Goal: Task Accomplishment & Management: Complete application form

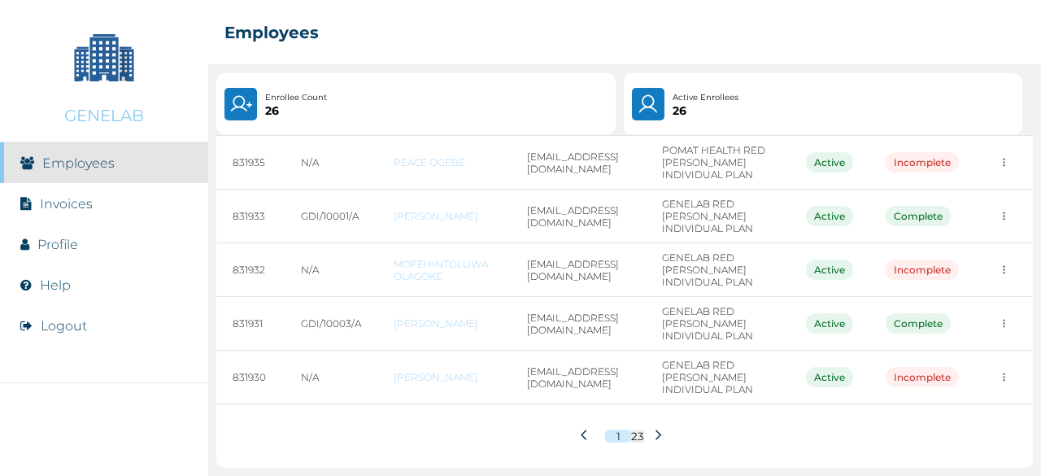
scroll to position [587, 0]
click at [655, 429] on icon at bounding box center [658, 435] width 12 height 12
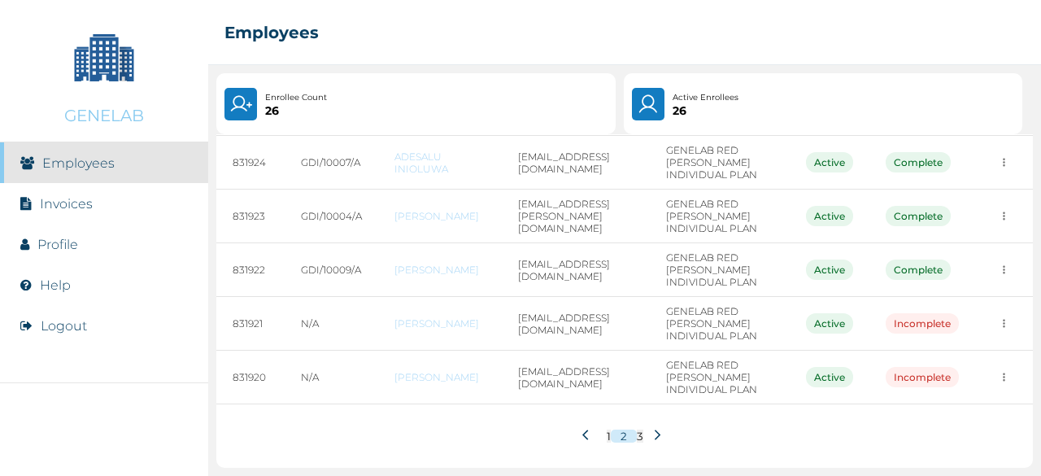
scroll to position [481, 0]
click at [651, 437] on icon at bounding box center [657, 435] width 12 height 12
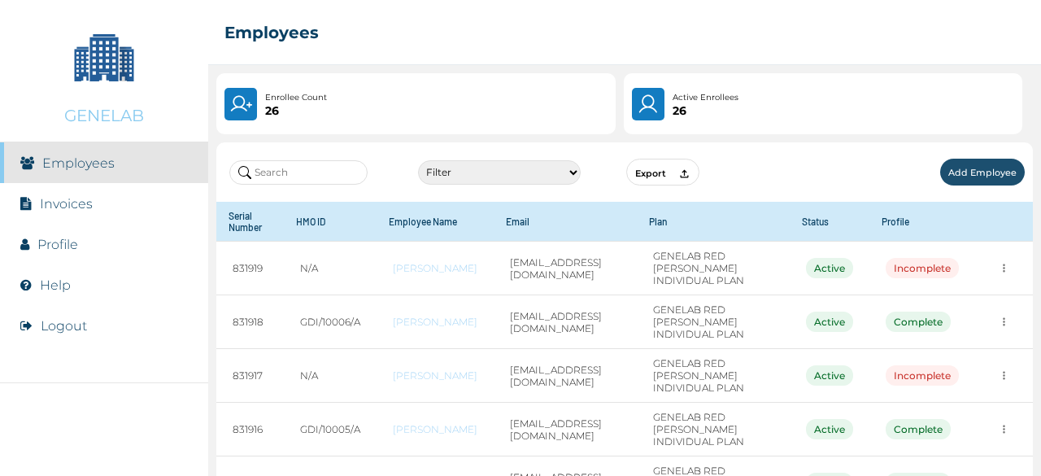
scroll to position [224, 0]
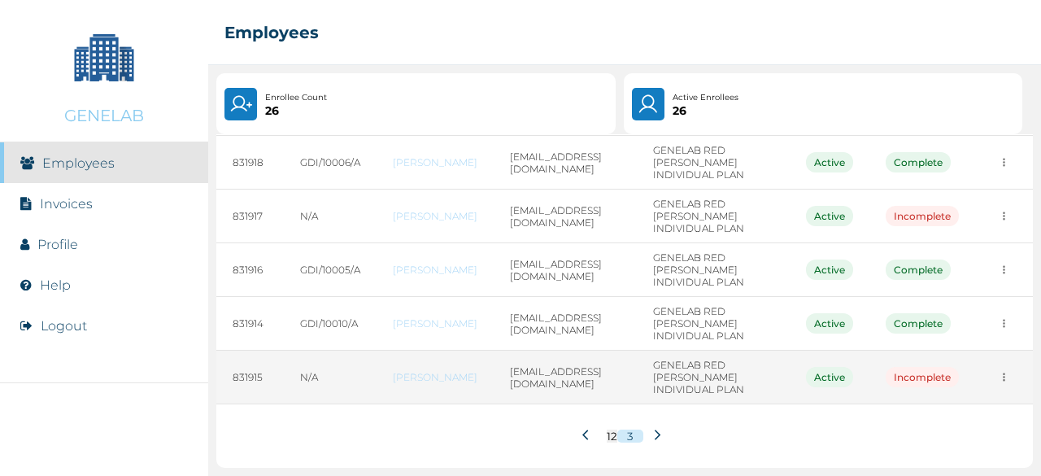
click at [423, 364] on td "MODUPE AROTIBA" at bounding box center [434, 377] width 117 height 54
click at [416, 371] on link "MODUPE AROTIBA" at bounding box center [435, 377] width 85 height 12
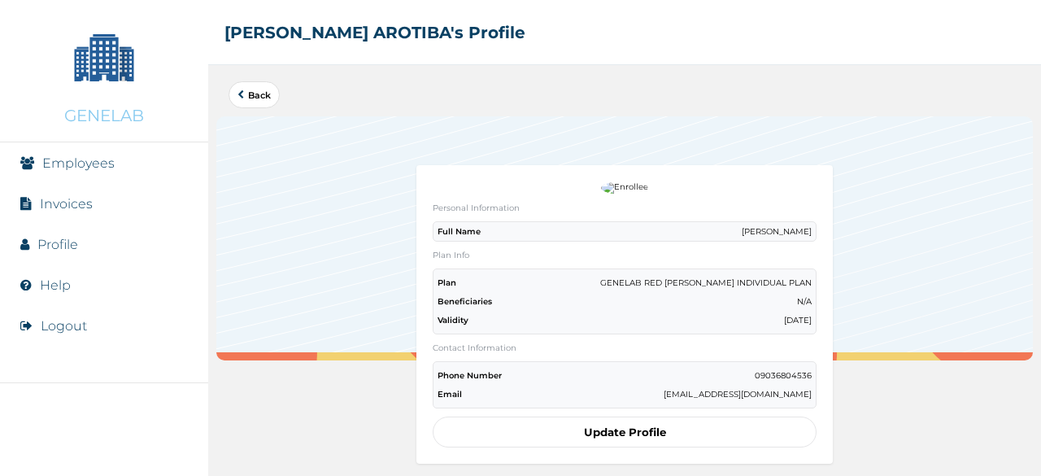
drag, startPoint x: 725, startPoint y: 228, endPoint x: 805, endPoint y: 225, distance: 80.6
click at [805, 225] on div "Full Name MODUPE AROTIBA" at bounding box center [625, 231] width 384 height 20
copy p "MODUPE AROTIBA"
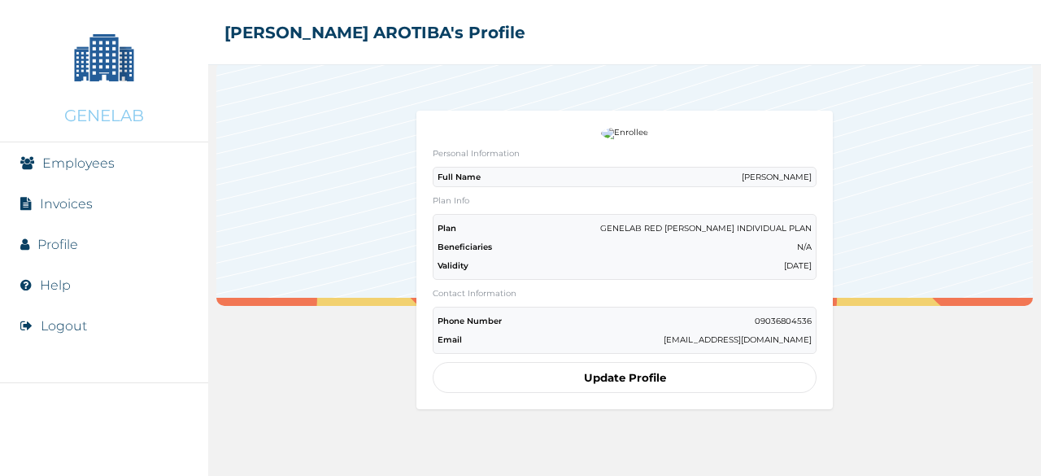
scroll to position [81, 0]
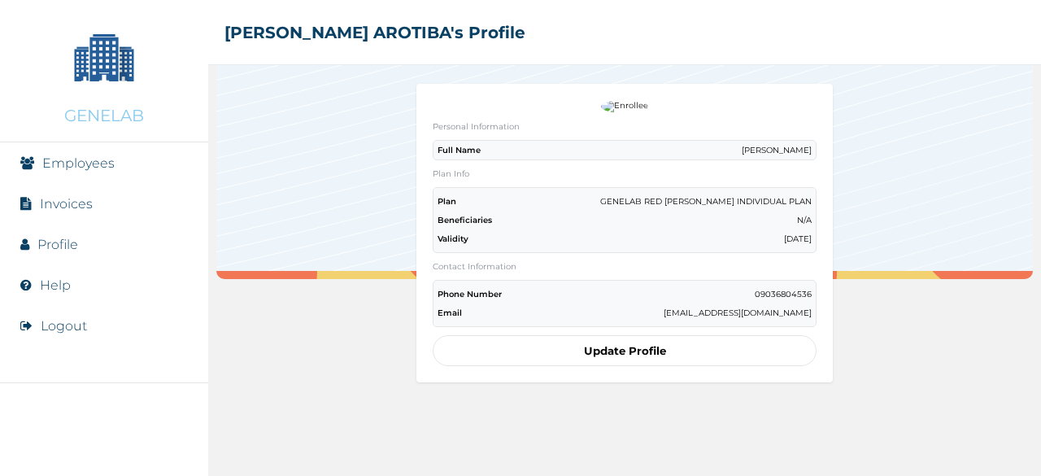
click at [607, 342] on button "Update Profile" at bounding box center [625, 350] width 384 height 31
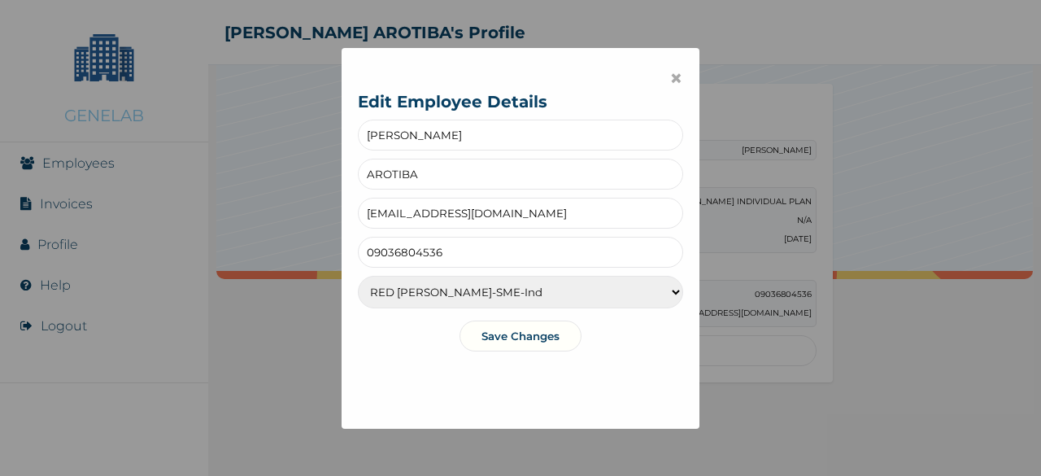
click at [412, 174] on input "AROTIBA" at bounding box center [520, 174] width 325 height 31
click at [670, 76] on span "×" at bounding box center [676, 78] width 14 height 28
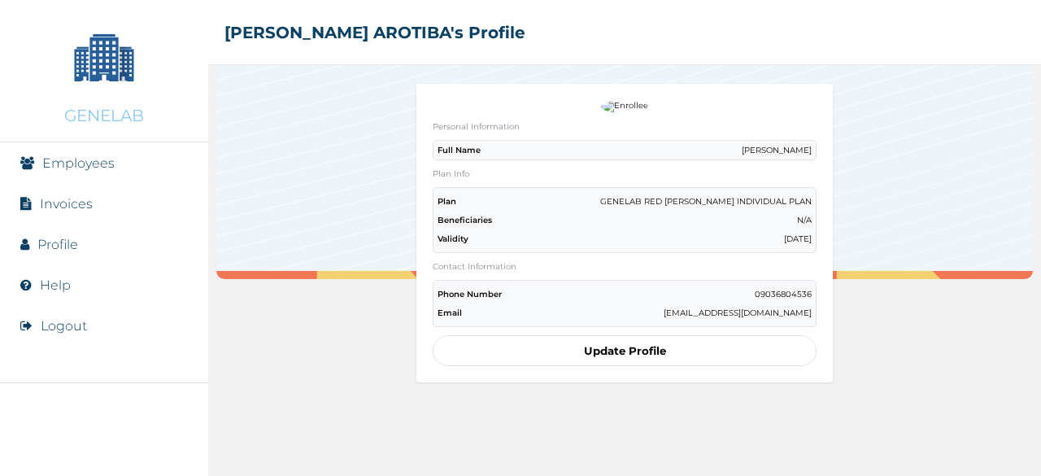
click at [355, 145] on div at bounding box center [624, 157] width 816 height 244
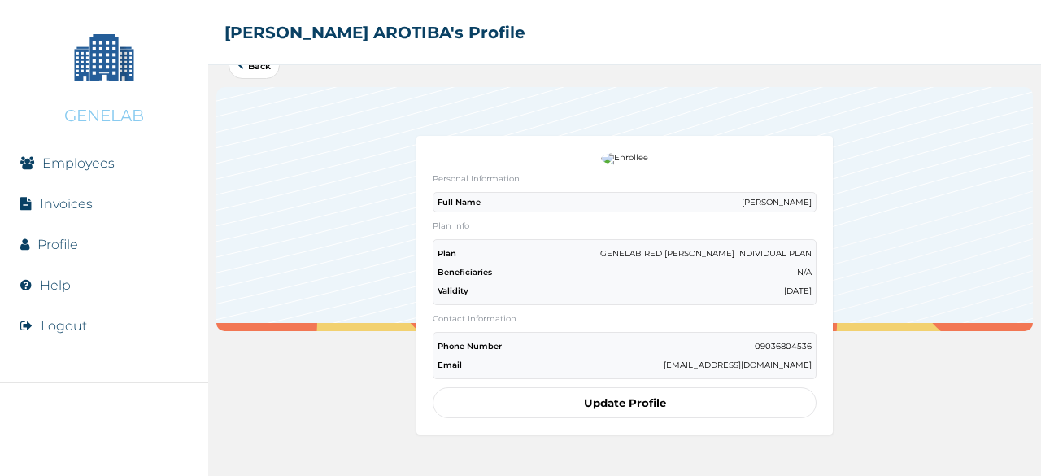
scroll to position [0, 0]
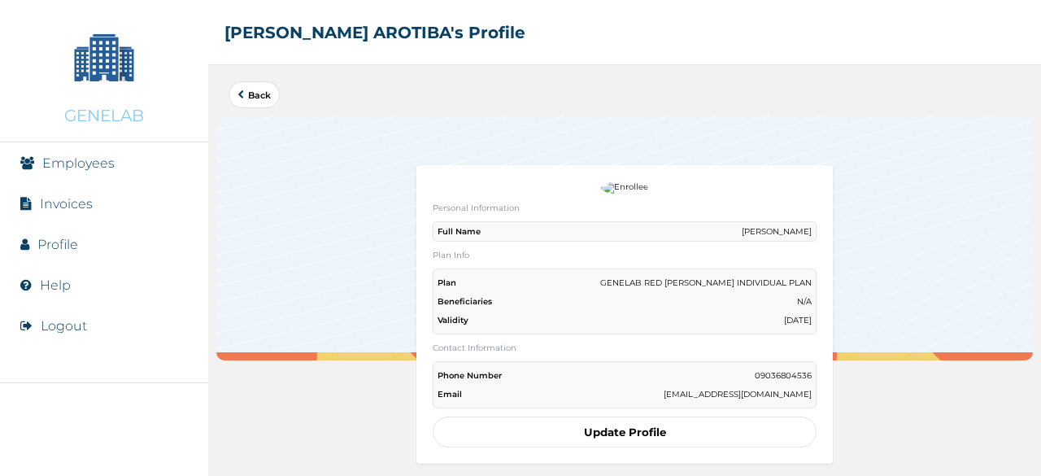
click at [259, 94] on link "Back" at bounding box center [253, 94] width 33 height 9
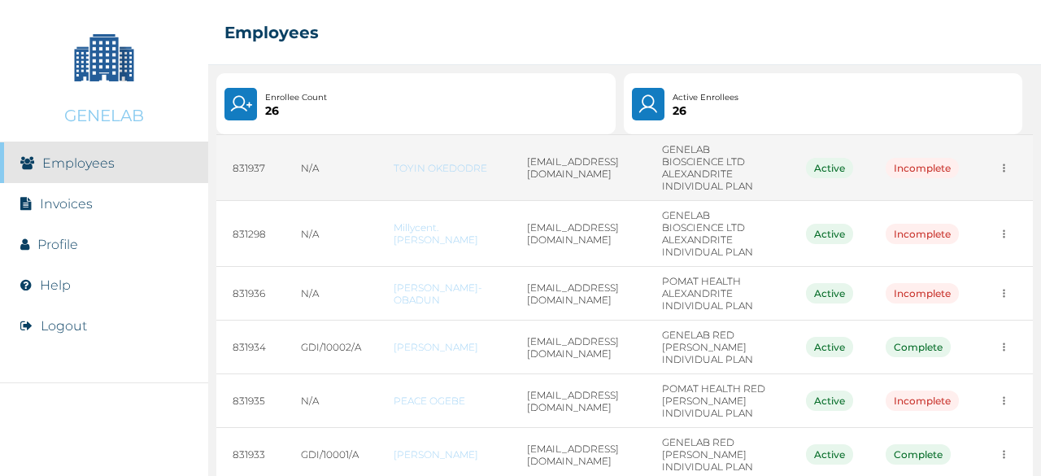
scroll to position [244, 0]
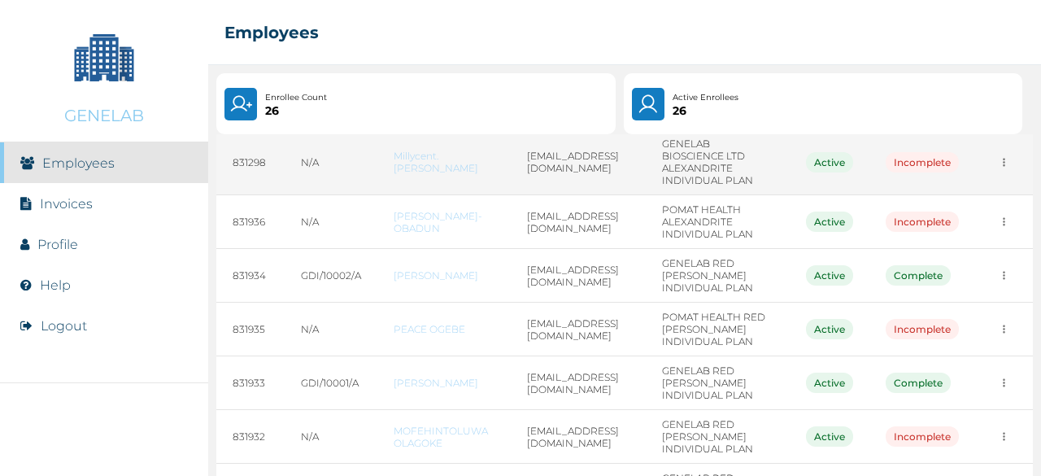
click at [431, 174] on link "Millycent.M. Oramadike" at bounding box center [444, 162] width 101 height 24
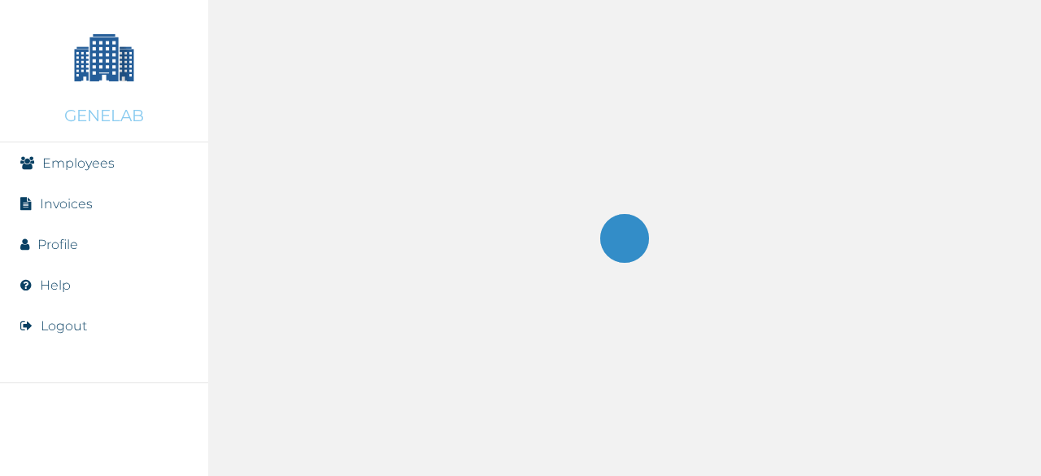
click at [431, 219] on div at bounding box center [624, 238] width 833 height 476
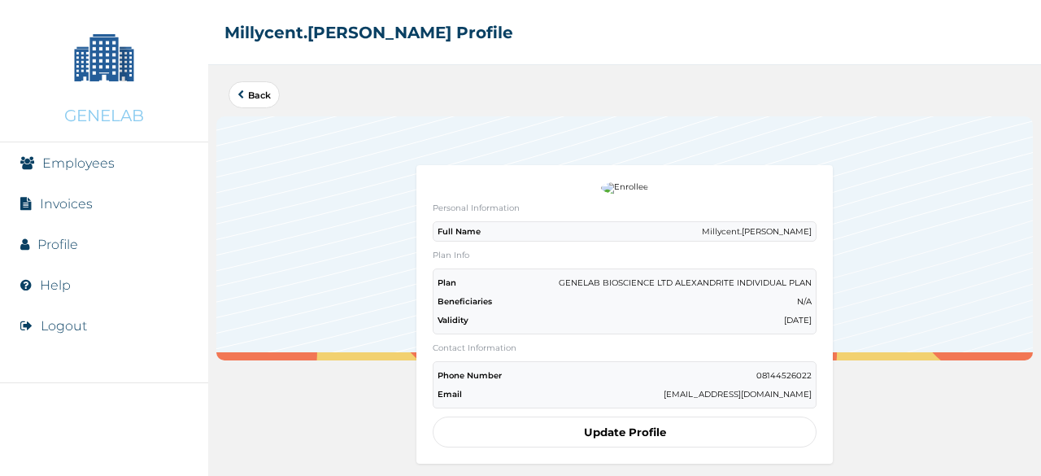
click at [746, 370] on div "Phone Number 08144526022" at bounding box center [624, 375] width 374 height 11
click at [756, 370] on p "08144526022" at bounding box center [783, 375] width 55 height 11
click at [644, 423] on button "Update Profile" at bounding box center [625, 431] width 384 height 31
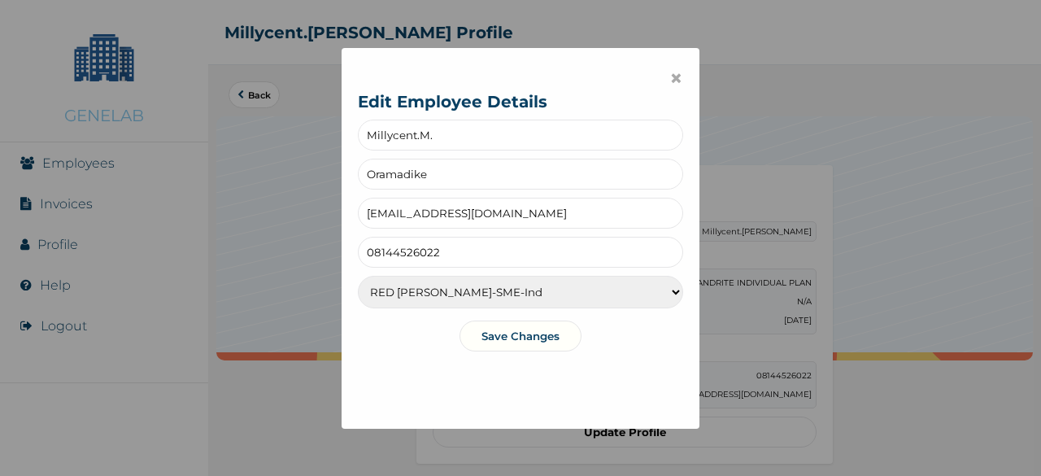
click at [450, 246] on input "08144526022" at bounding box center [520, 252] width 325 height 31
drag, startPoint x: 445, startPoint y: 250, endPoint x: 351, endPoint y: 238, distance: 94.3
click at [342, 242] on div "× Edit Employee Details Millycent.M. Oramadike millycent.o@genelab.ng 081445260…" at bounding box center [521, 238] width 358 height 381
type input "08060277274"
click at [509, 213] on input "millycent.o@genelab.ng" at bounding box center [520, 213] width 325 height 31
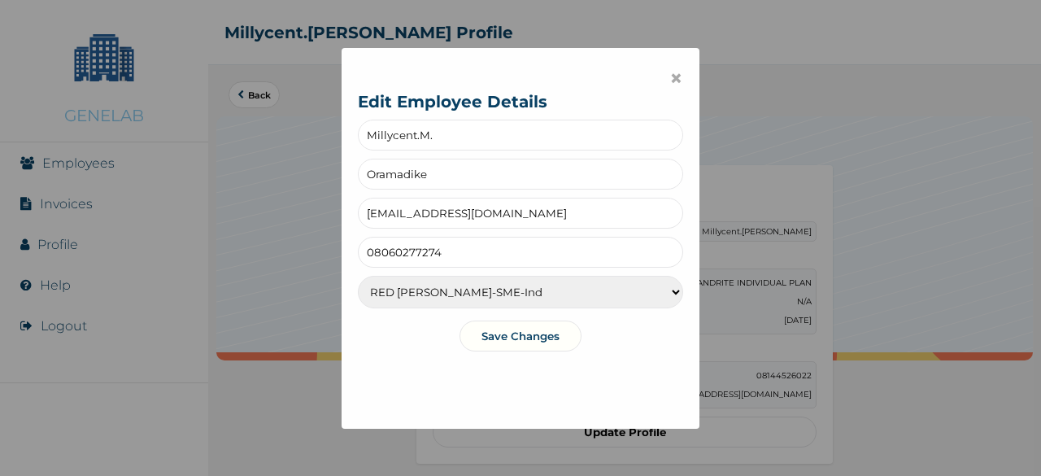
drag, startPoint x: 507, startPoint y: 213, endPoint x: 409, endPoint y: 214, distance: 98.4
click at [409, 214] on input "millycent.o@genelab.ng" at bounding box center [520, 213] width 325 height 31
type input "[EMAIL_ADDRESS][DOMAIN_NAME]"
click at [526, 340] on button "Save Changes" at bounding box center [520, 335] width 122 height 31
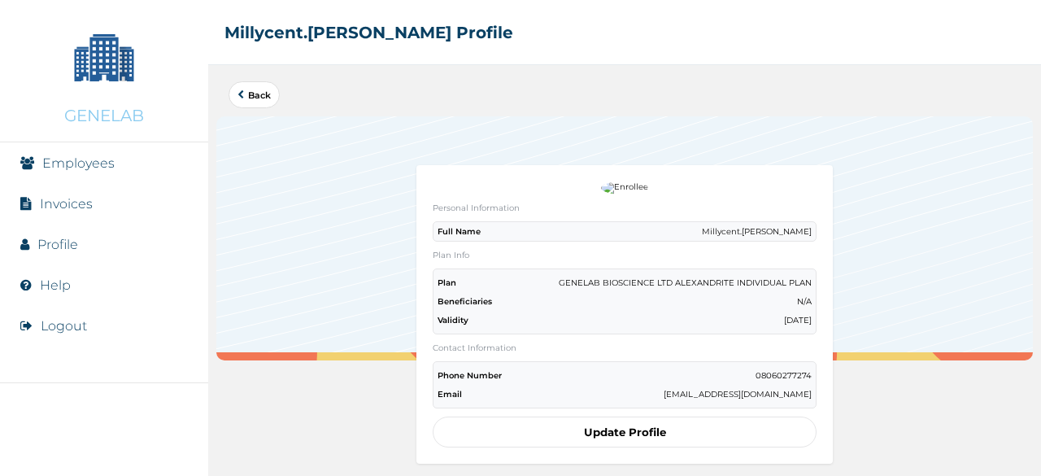
click at [253, 94] on link "Back" at bounding box center [253, 94] width 33 height 9
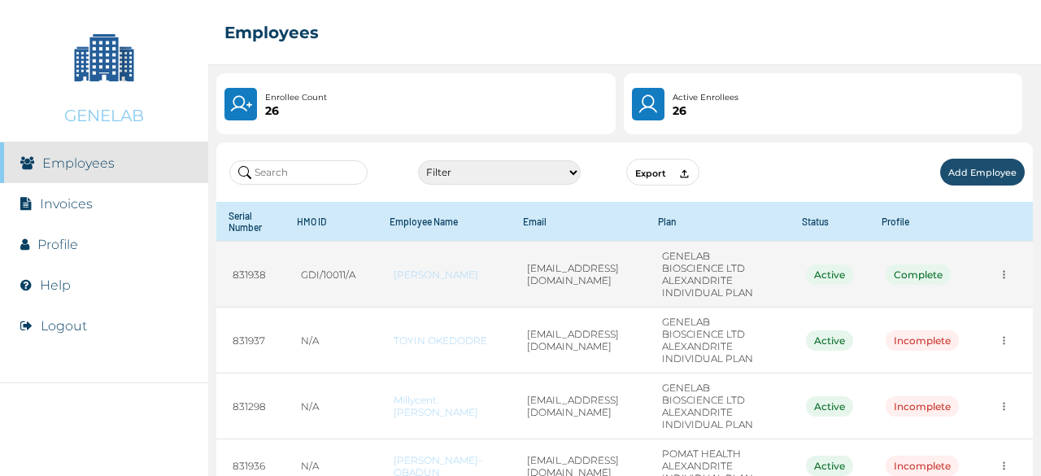
click at [409, 281] on link "NURENI OMOTAYO" at bounding box center [444, 274] width 101 height 12
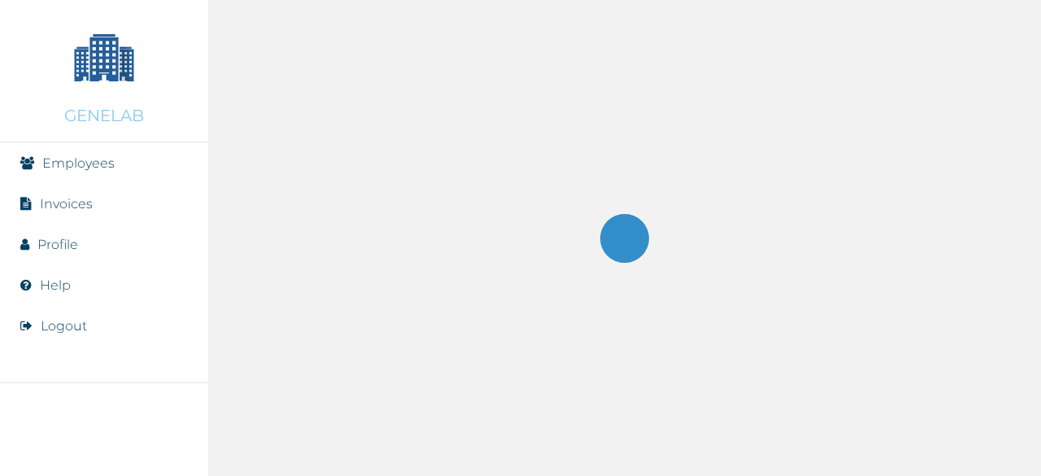
click at [409, 289] on div at bounding box center [624, 238] width 833 height 476
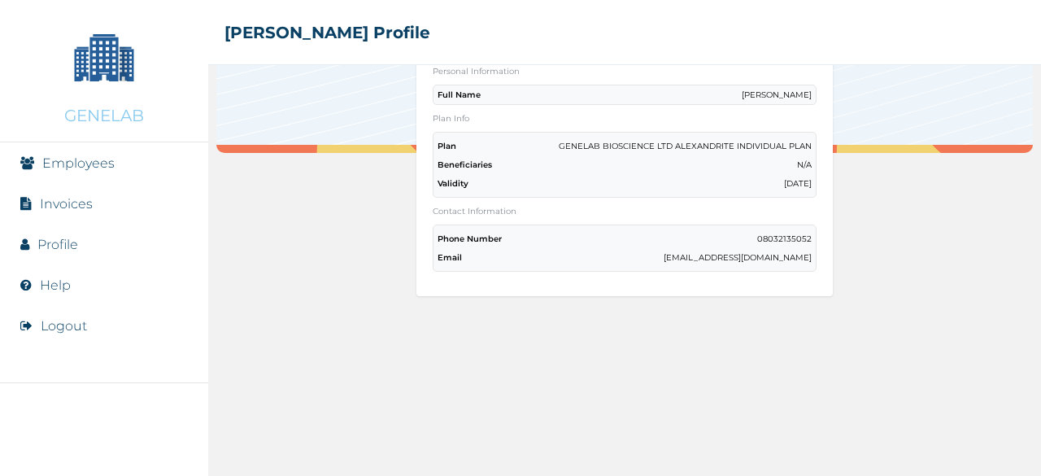
scroll to position [223, 0]
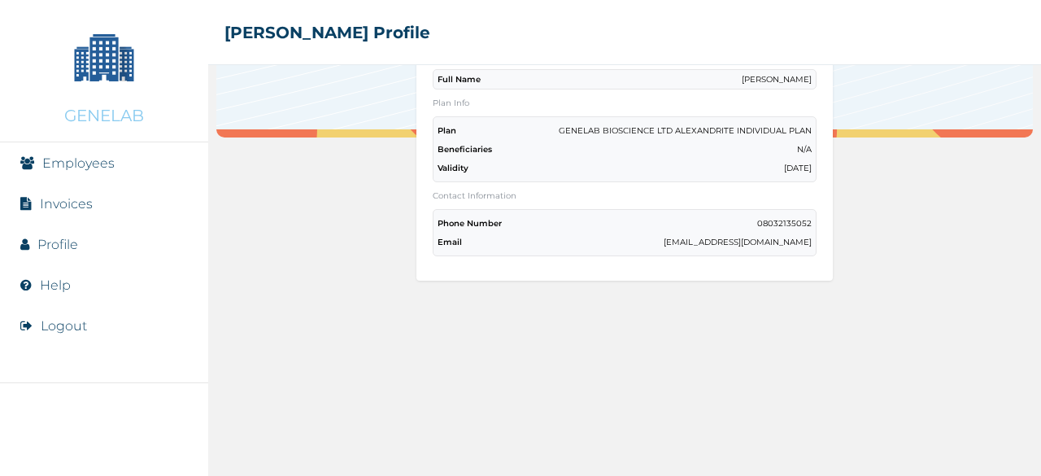
click at [595, 225] on div "Phone Number 08032135052 Email onureni@genelab.ng" at bounding box center [625, 232] width 384 height 47
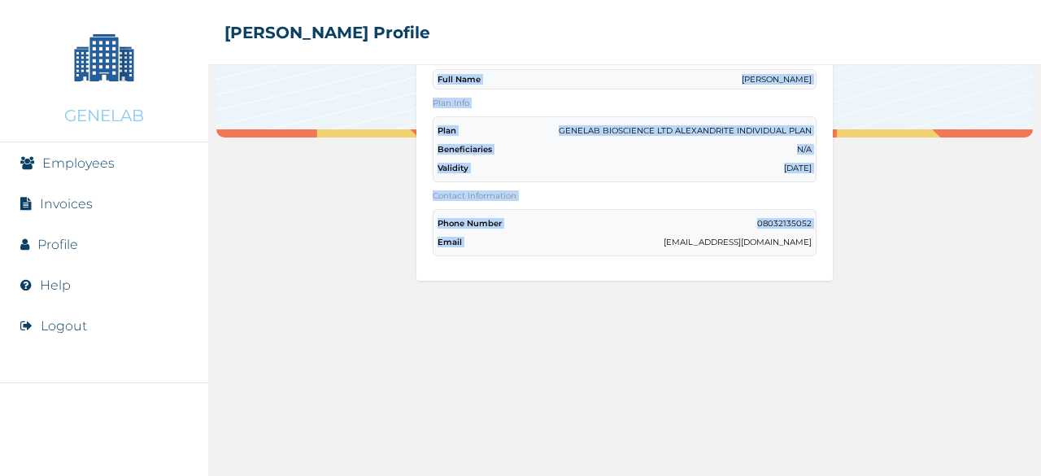
click at [595, 225] on div "Phone Number 08032135052 Email onureni@genelab.ng" at bounding box center [625, 232] width 384 height 47
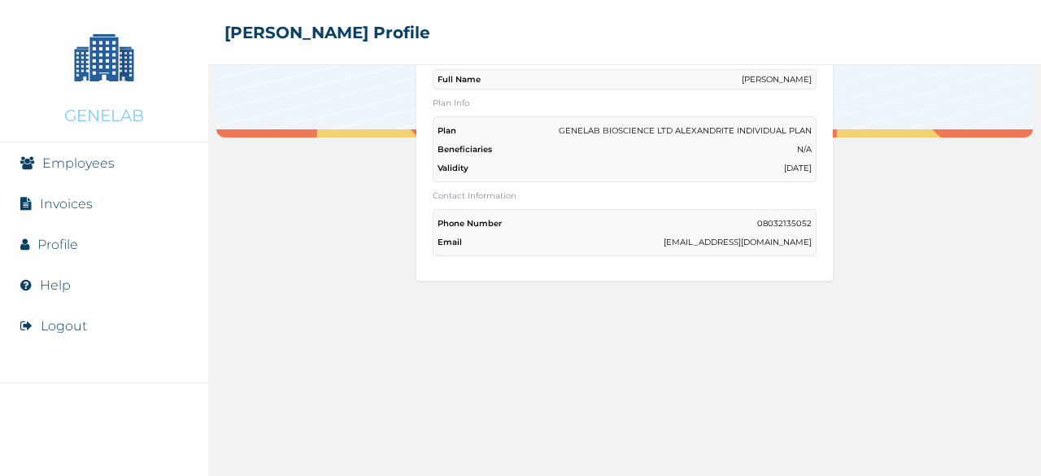
click at [581, 224] on div "Phone Number 08032135052 Email onureni@genelab.ng" at bounding box center [625, 232] width 384 height 47
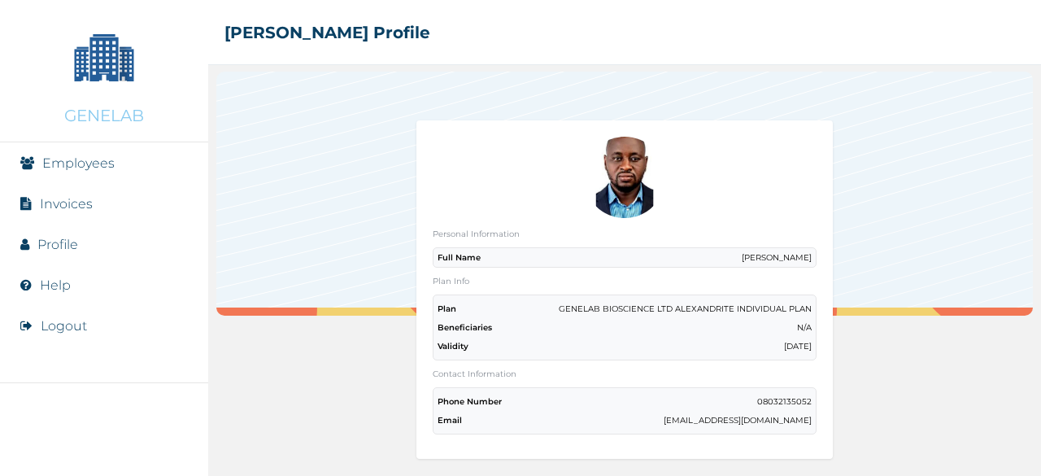
scroll to position [0, 0]
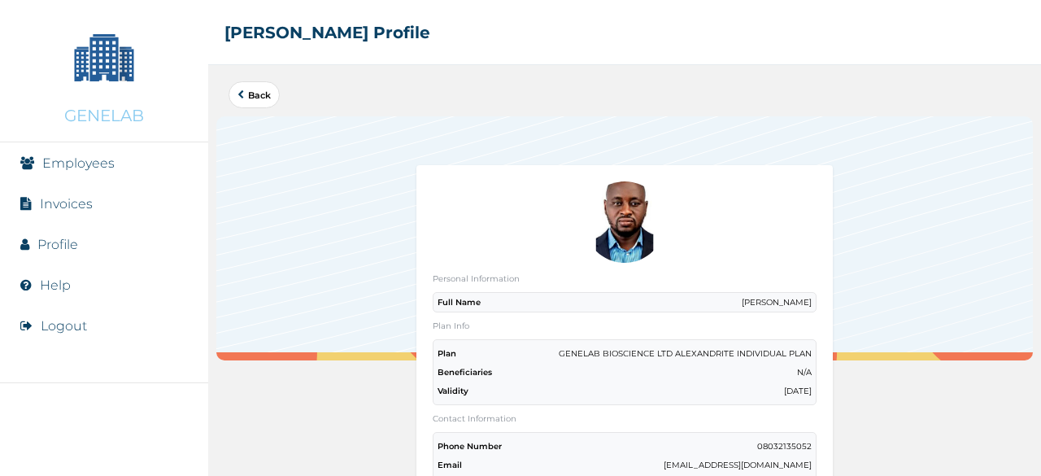
click at [627, 228] on img at bounding box center [624, 221] width 81 height 81
click at [607, 286] on div "Personal Information Full Name NURENI OMOTAYO" at bounding box center [625, 292] width 384 height 39
click at [653, 351] on p "GENELAB BIOSCIENCE LTD ALEXANDRITE INDIVIDUAL PLAN" at bounding box center [685, 353] width 253 height 11
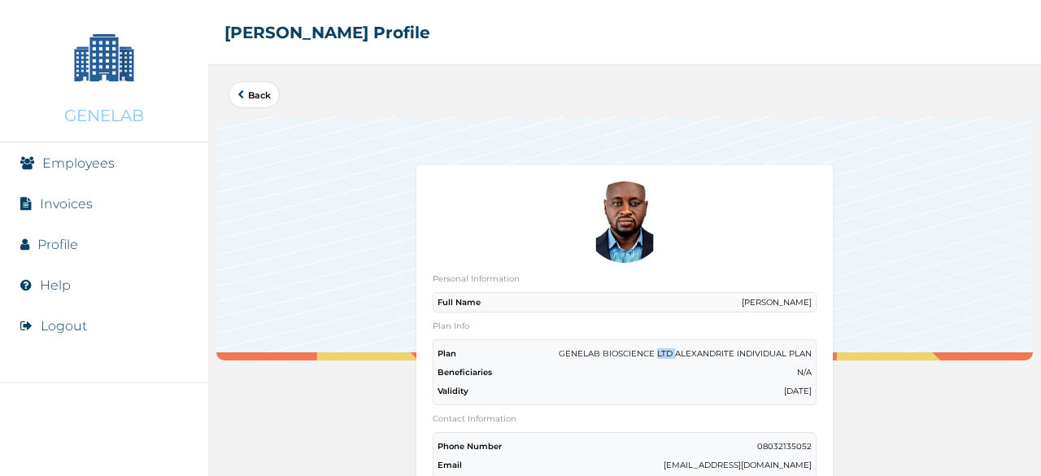
click at [653, 351] on p "GENELAB BIOSCIENCE LTD ALEXANDRITE INDIVIDUAL PLAN" at bounding box center [685, 353] width 253 height 11
click at [620, 367] on div "Beneficiaries N/A" at bounding box center [624, 372] width 374 height 11
click at [262, 95] on link "Back" at bounding box center [253, 94] width 33 height 9
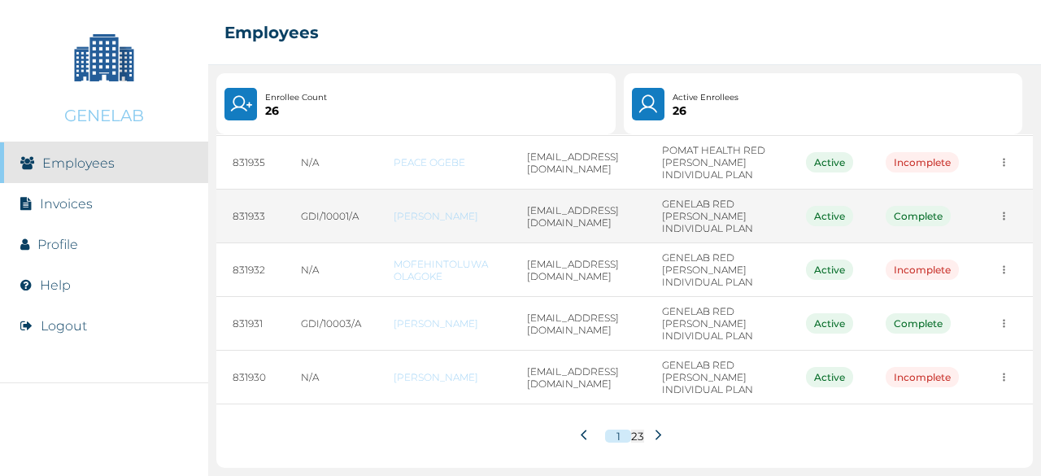
scroll to position [569, 0]
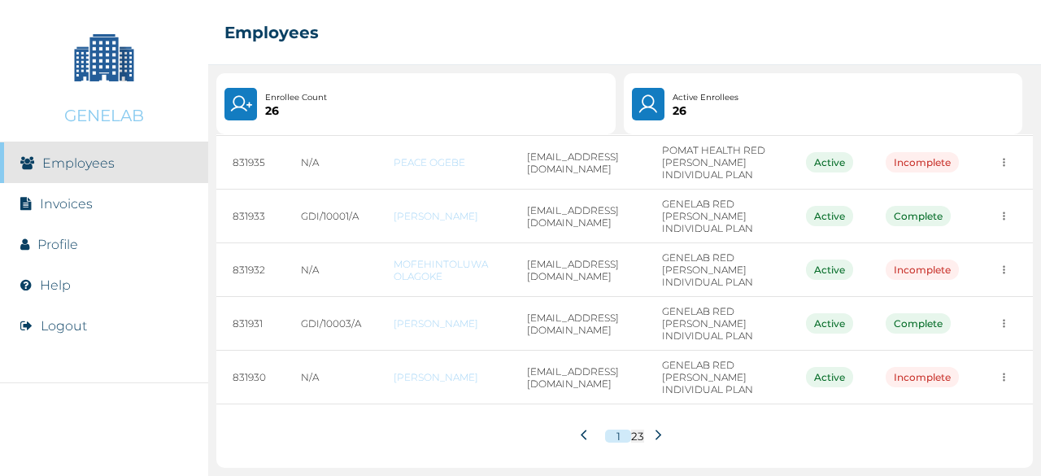
click at [655, 440] on icon at bounding box center [658, 434] width 6 height 11
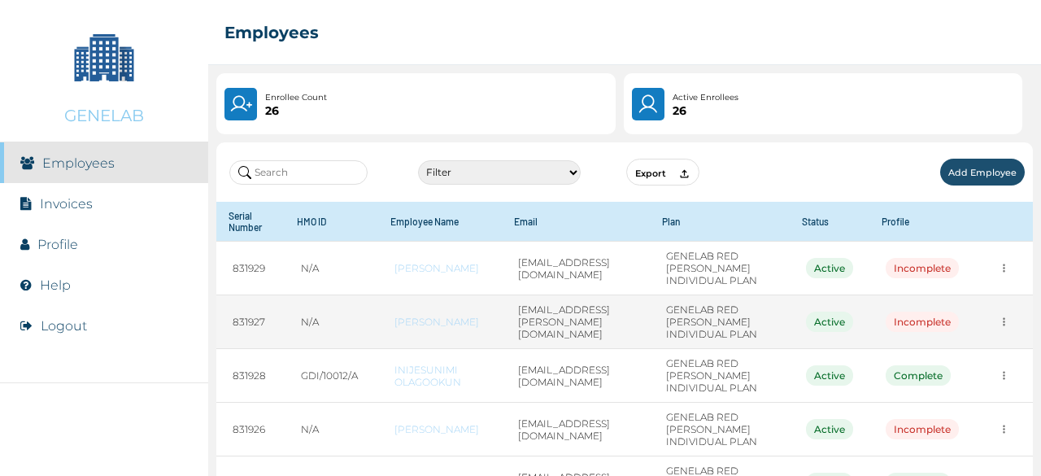
scroll to position [163, 0]
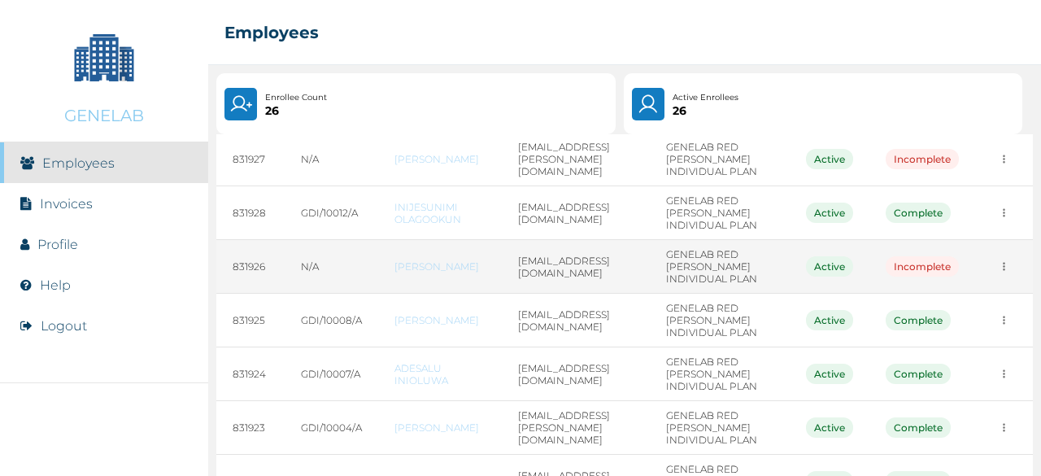
click at [419, 272] on link "MARIAM SULEIMON ASAKE" at bounding box center [439, 266] width 91 height 12
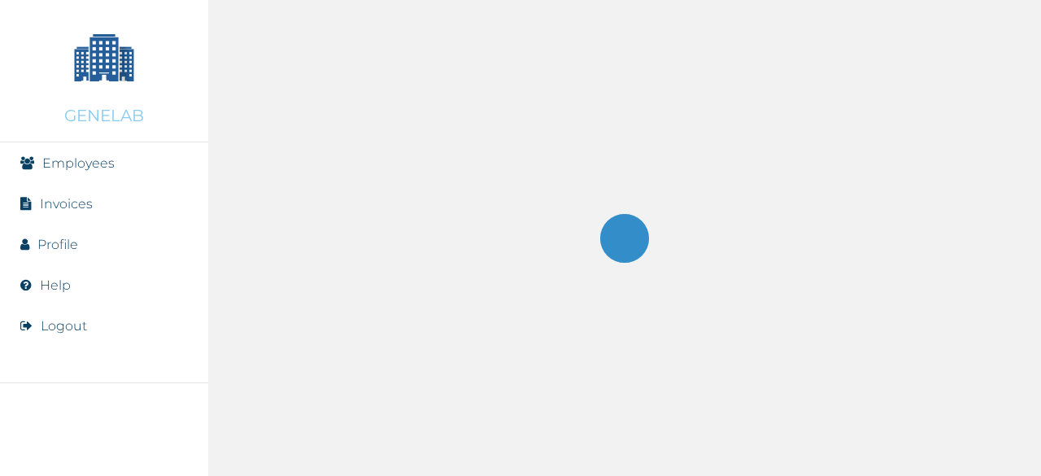
click at [419, 308] on div at bounding box center [624, 238] width 833 height 476
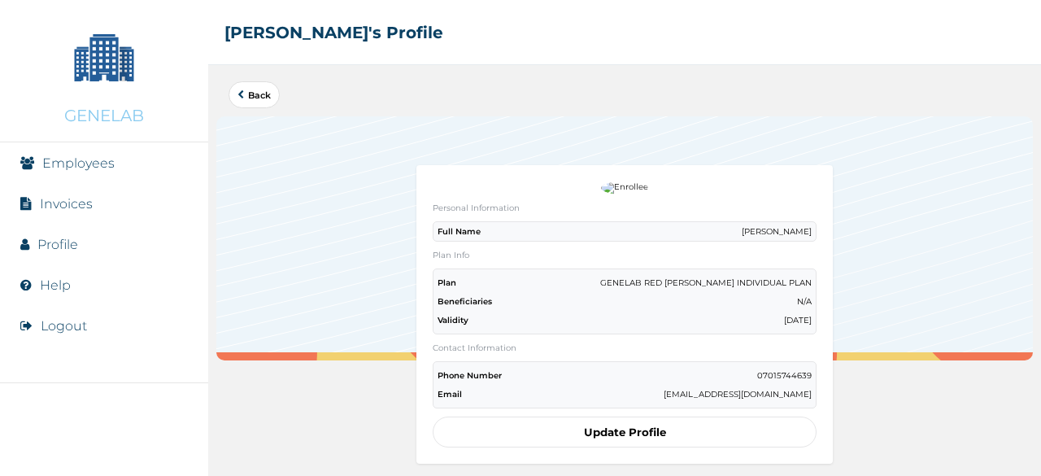
click at [746, 230] on p "MARIAM SULEIMON ASAKE" at bounding box center [777, 231] width 70 height 11
click at [747, 228] on p "MARIAM SULEIMON ASAKE" at bounding box center [777, 231] width 70 height 11
click at [638, 423] on button "Update Profile" at bounding box center [625, 431] width 384 height 31
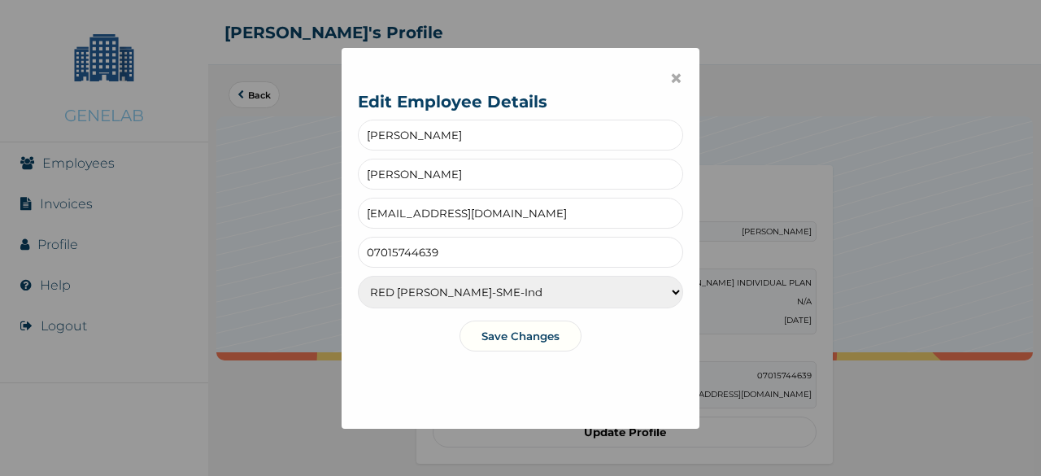
click at [389, 174] on input "SULEIMON ASAKE" at bounding box center [520, 174] width 325 height 31
click at [384, 172] on input "SULIMON ASAKE" at bounding box center [520, 174] width 325 height 31
type input "SULAIMON ASAKE"
click at [522, 338] on button "Save Changes" at bounding box center [520, 335] width 122 height 31
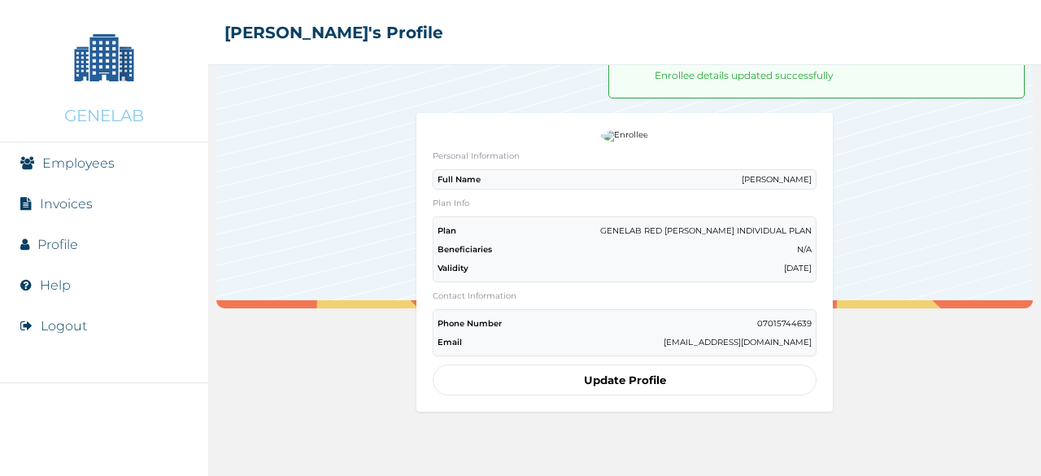
scroll to position [81, 0]
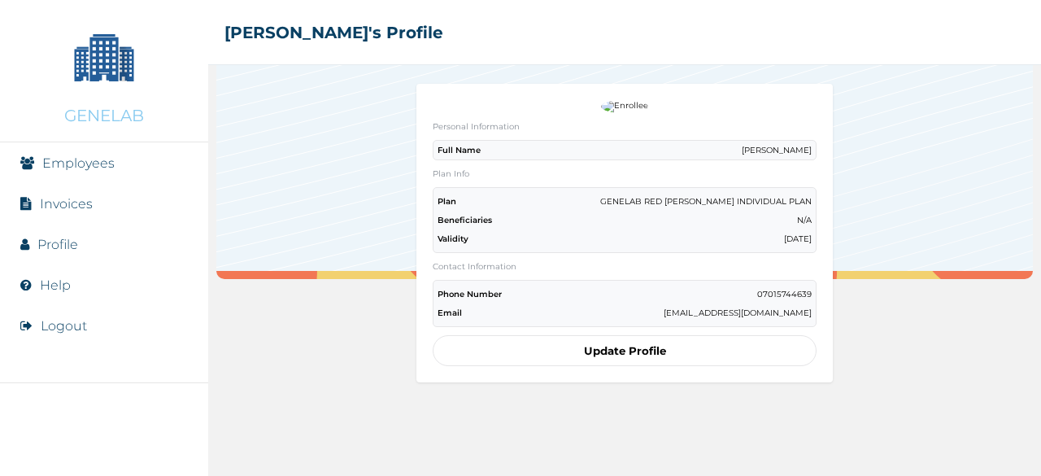
click at [632, 346] on button "Update Profile" at bounding box center [625, 350] width 384 height 31
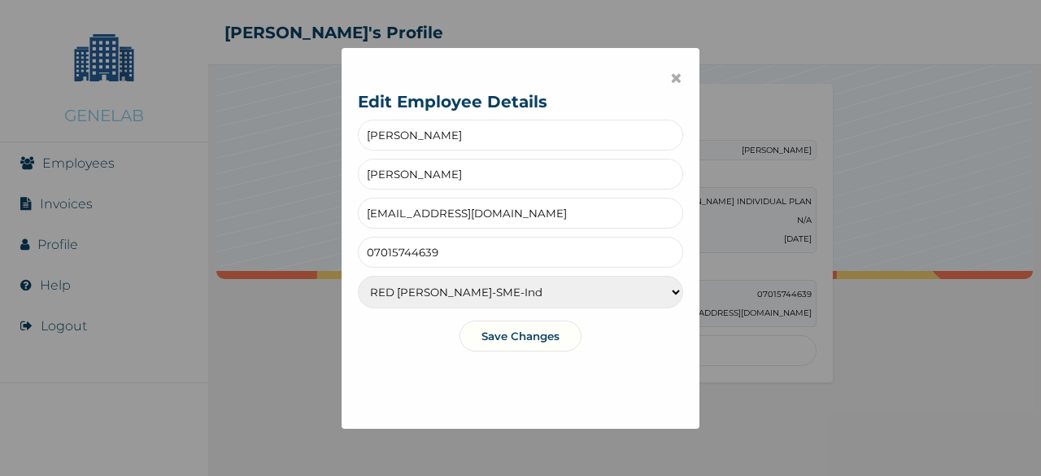
click at [534, 340] on button "Save Changes" at bounding box center [520, 335] width 122 height 31
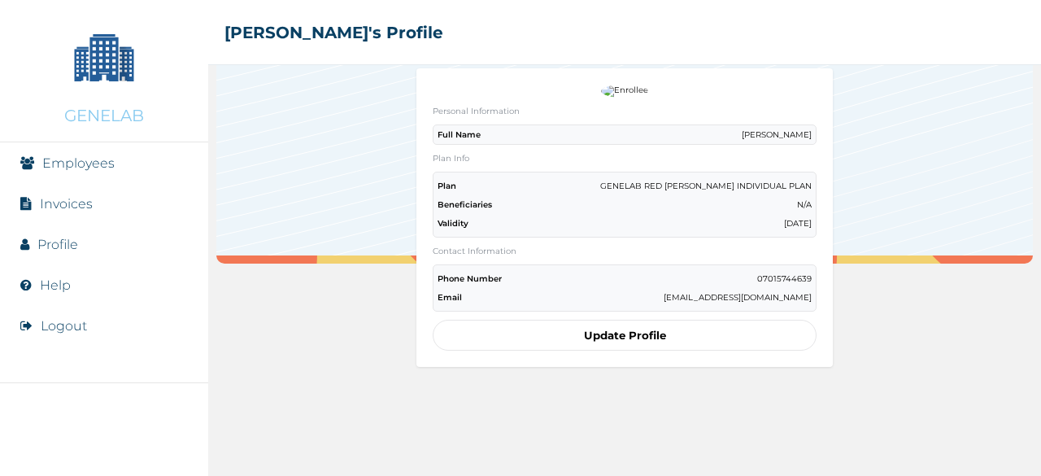
scroll to position [0, 0]
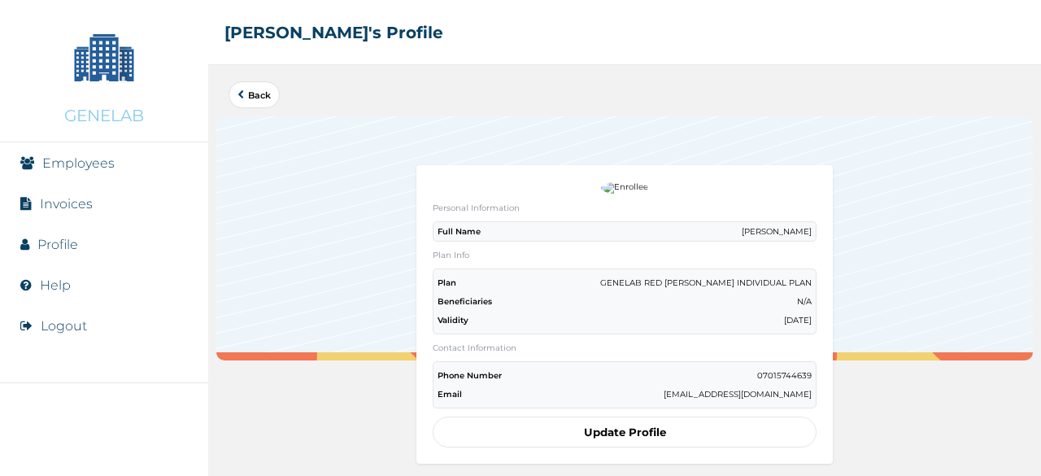
click at [259, 98] on link "Back" at bounding box center [253, 94] width 33 height 9
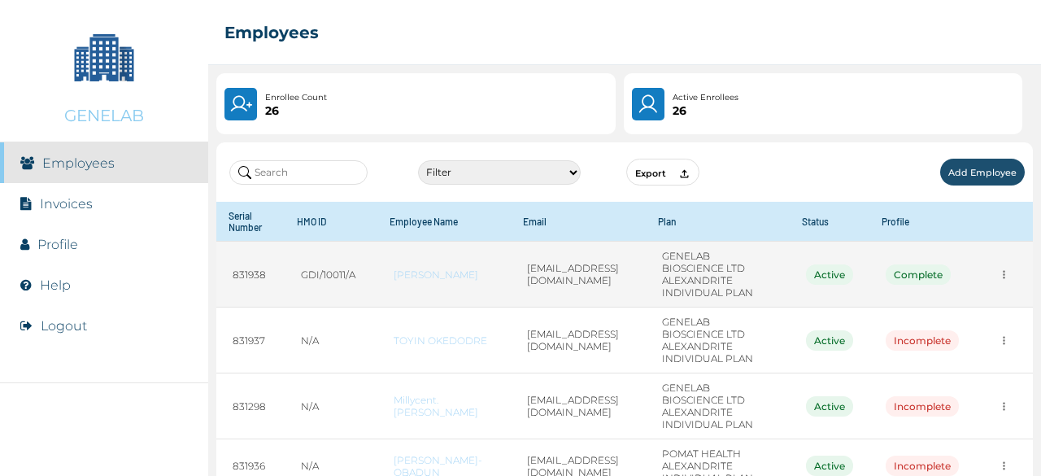
click at [552, 291] on td "onureni@genelab.ng" at bounding box center [578, 275] width 135 height 66
click at [416, 281] on link "NURENI OMOTAYO" at bounding box center [444, 274] width 101 height 12
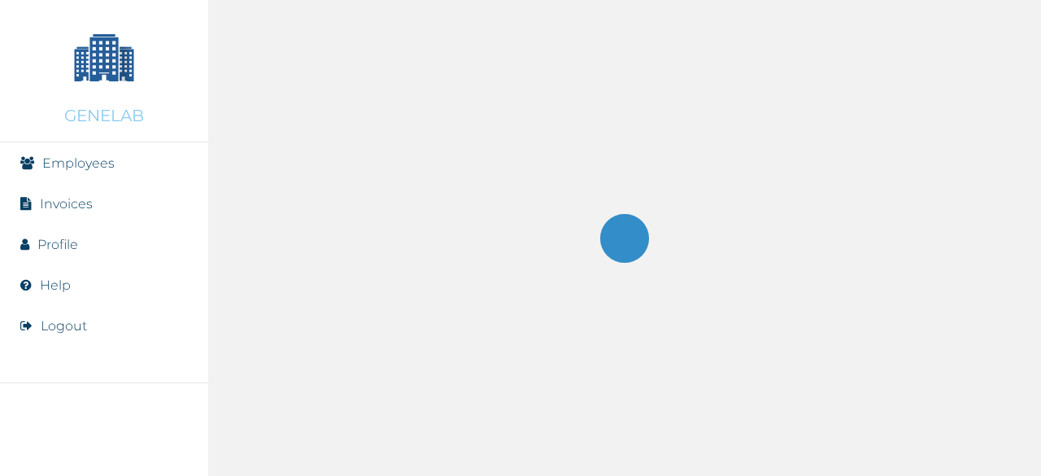
click at [416, 289] on div at bounding box center [624, 238] width 833 height 476
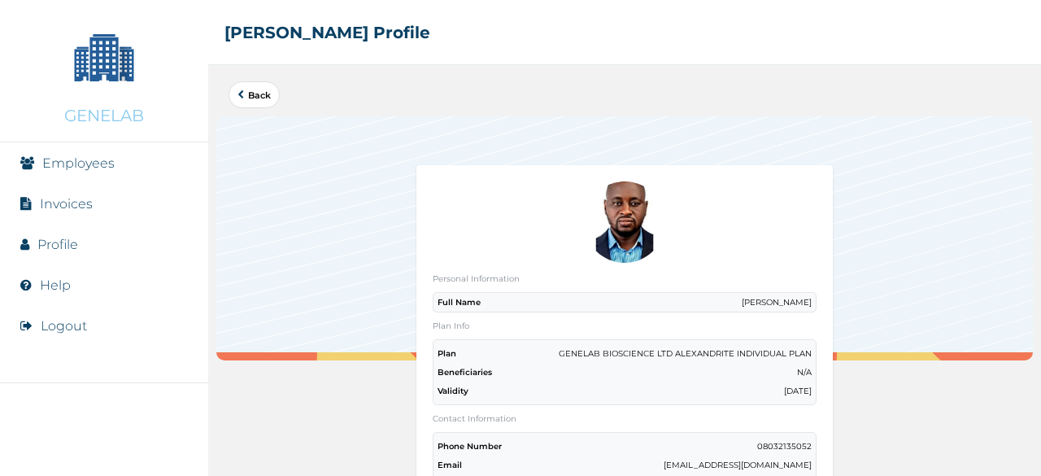
click at [479, 302] on div "Full Name NURENI OMOTAYO" at bounding box center [625, 302] width 384 height 20
click at [480, 302] on div "Full Name NURENI OMOTAYO" at bounding box center [625, 302] width 384 height 20
click at [616, 241] on img at bounding box center [624, 221] width 81 height 81
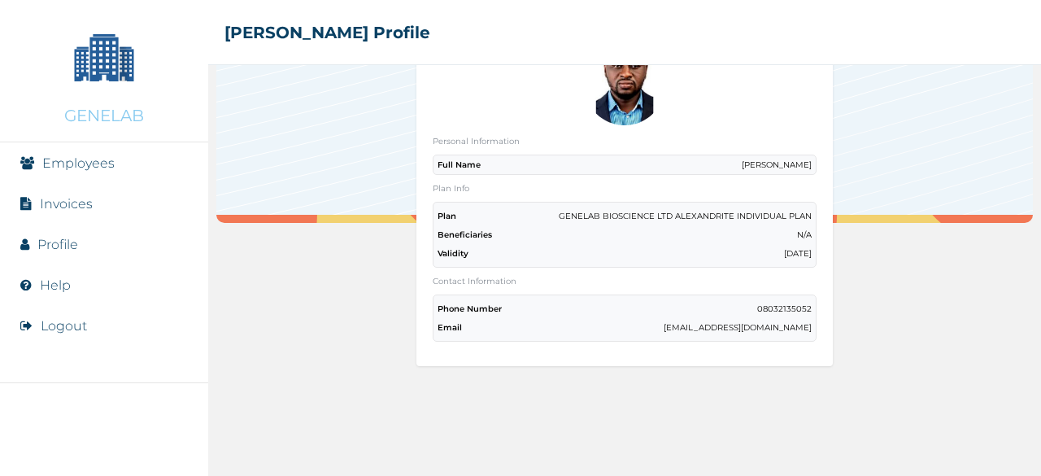
scroll to position [223, 0]
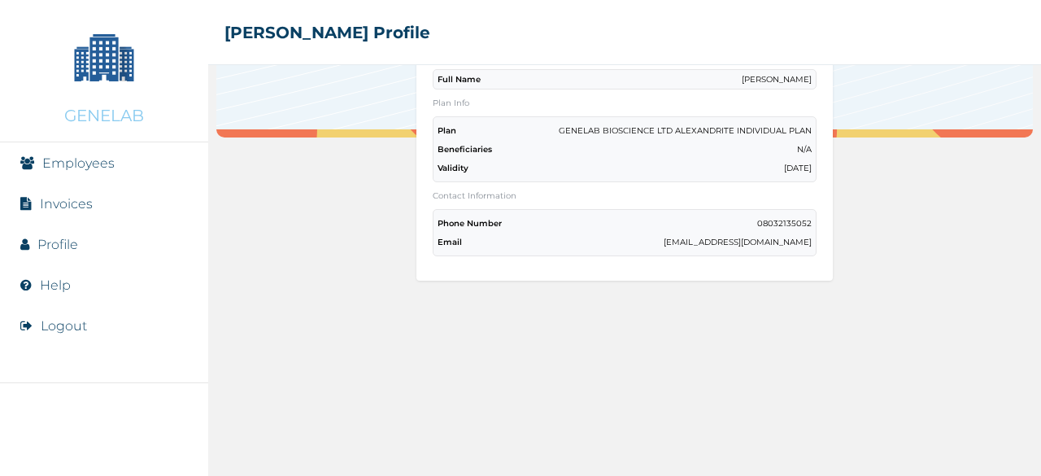
click at [691, 237] on div "Email onureni@genelab.ng" at bounding box center [624, 242] width 374 height 11
click at [689, 237] on div "Email onureni@genelab.ng" at bounding box center [624, 242] width 374 height 11
click at [684, 237] on div "Email onureni@genelab.ng" at bounding box center [624, 242] width 374 height 11
drag, startPoint x: 668, startPoint y: 233, endPoint x: 628, endPoint y: 233, distance: 40.7
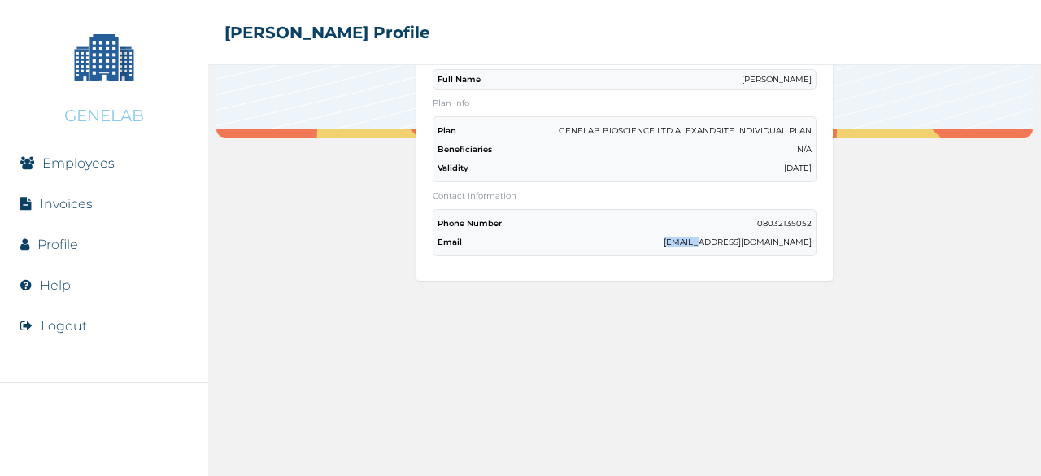
click at [628, 237] on div "Email onureni@genelab.ng" at bounding box center [624, 242] width 374 height 11
click at [676, 176] on div "Personal Information Full Name NURENI OMOTAYO Plan Info Plan GENELAB BIOSCIENCE…" at bounding box center [625, 153] width 384 height 222
click at [677, 163] on div "Validity Wednesday, January 7th 2026" at bounding box center [624, 168] width 374 height 11
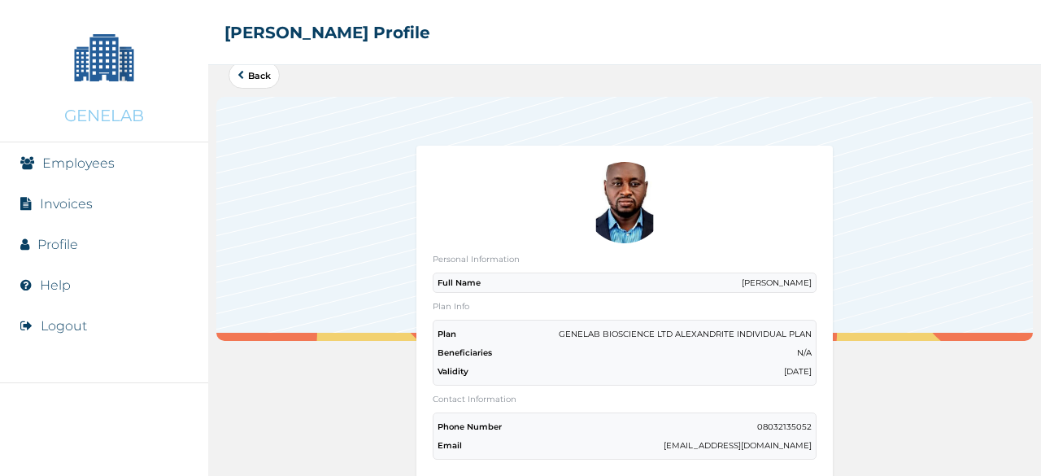
scroll to position [0, 0]
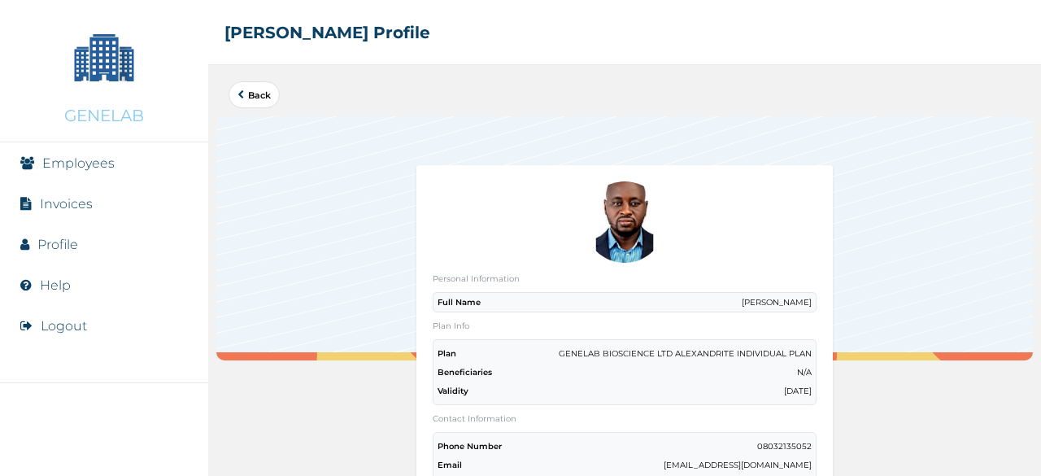
click at [263, 96] on link "Back" at bounding box center [253, 94] width 33 height 9
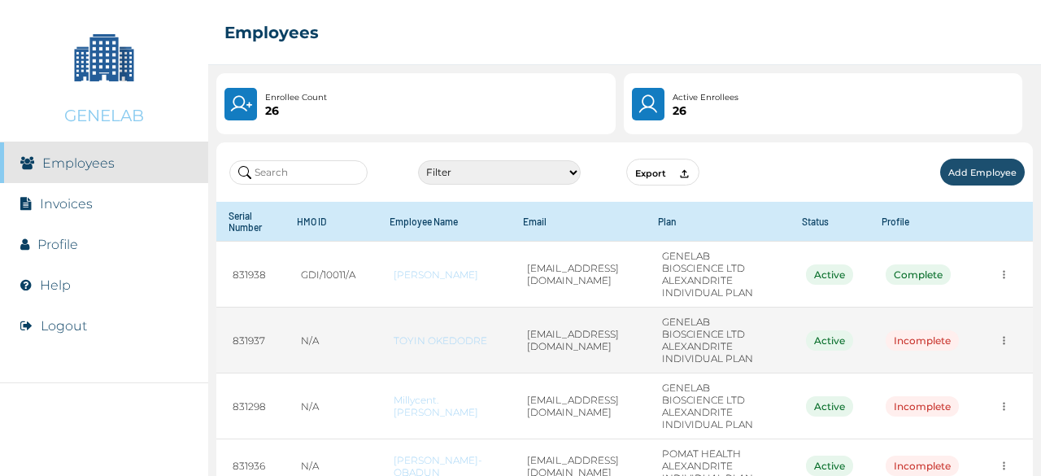
scroll to position [81, 0]
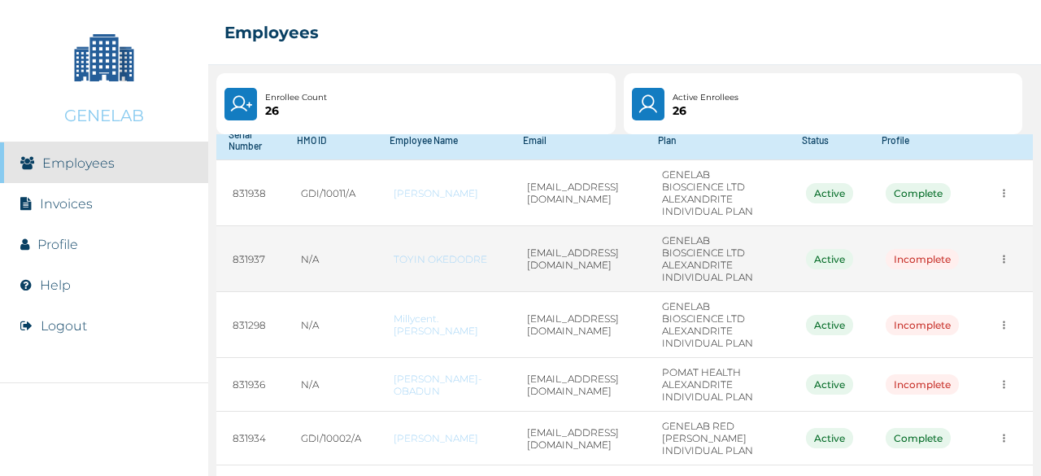
click at [420, 265] on link "TOYIN OKEDODRE" at bounding box center [444, 259] width 101 height 12
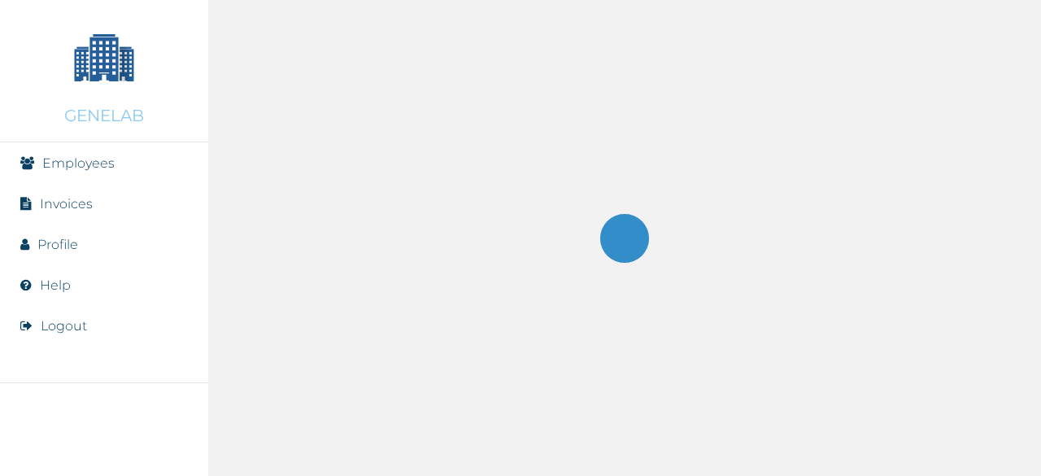
click at [420, 293] on div at bounding box center [624, 238] width 833 height 476
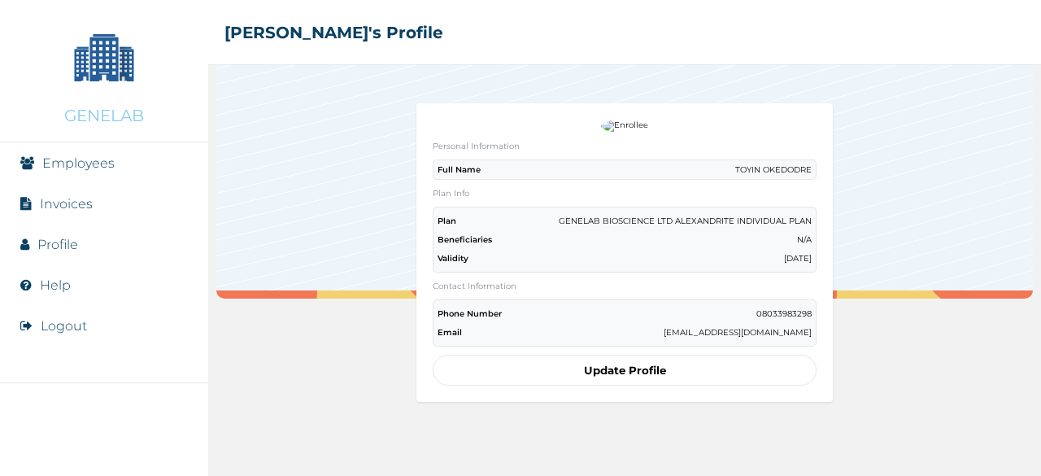
scroll to position [81, 0]
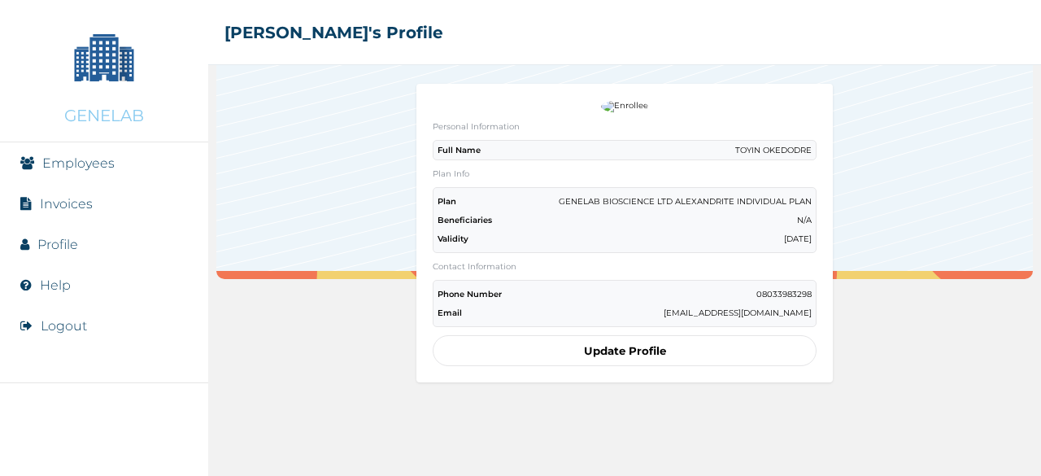
click at [622, 347] on button "Update Profile" at bounding box center [625, 350] width 384 height 31
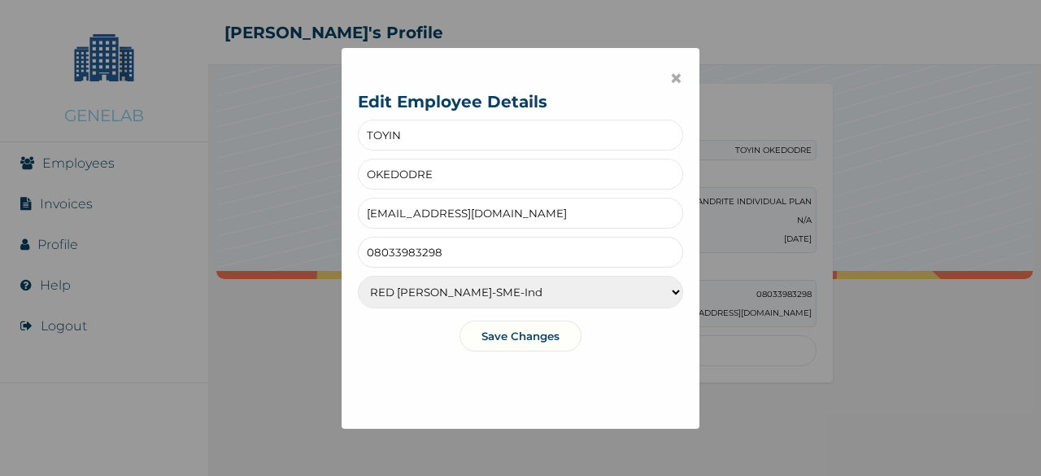
drag, startPoint x: 482, startPoint y: 211, endPoint x: 343, endPoint y: 207, distance: 139.1
click at [343, 207] on div "× Edit Employee Details TOYIN OKEDODRE finance@genelab.ng 08033983298 RED BERYL…" at bounding box center [521, 238] width 358 height 381
click at [399, 214] on input "text" at bounding box center [520, 213] width 325 height 31
paste input "oluwatinufemi@gmail.com"
type input "oluwatinufemi@gmail.com"
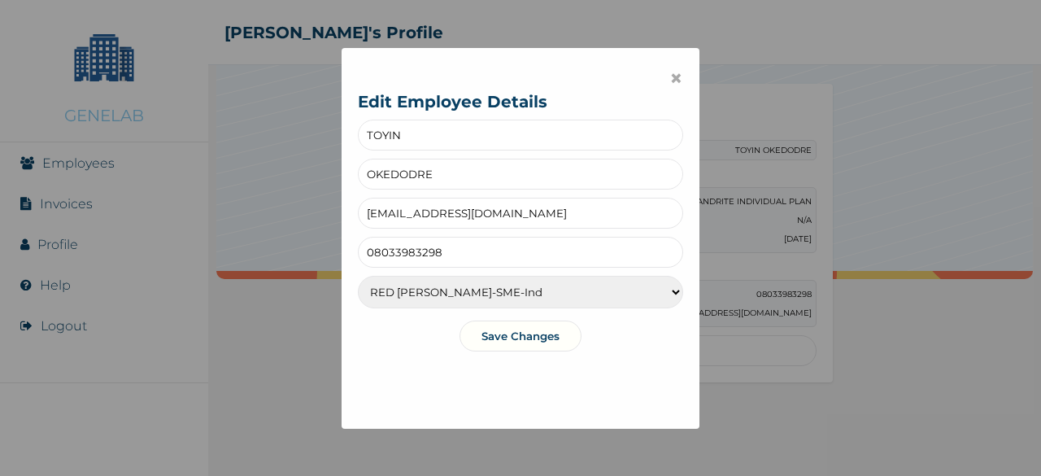
click at [510, 334] on button "Save Changes" at bounding box center [520, 335] width 122 height 31
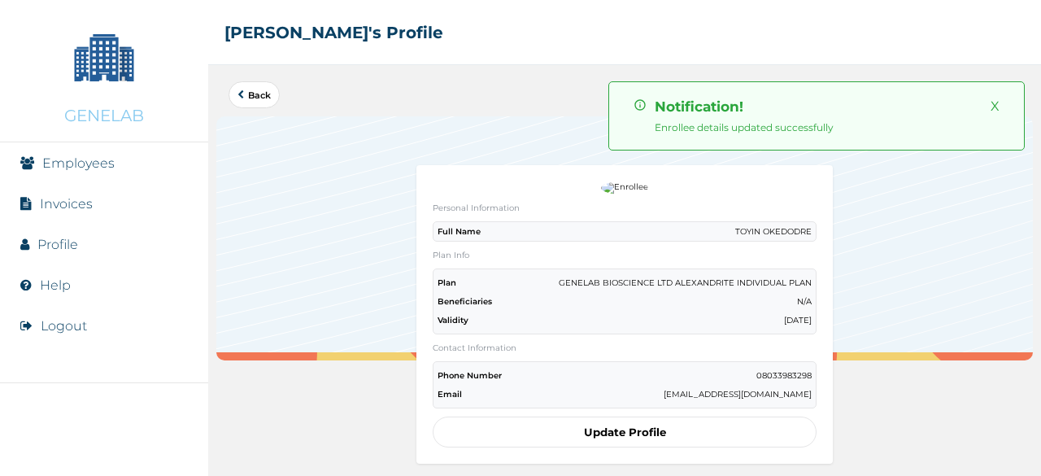
click at [615, 420] on button "Update Profile" at bounding box center [625, 431] width 384 height 31
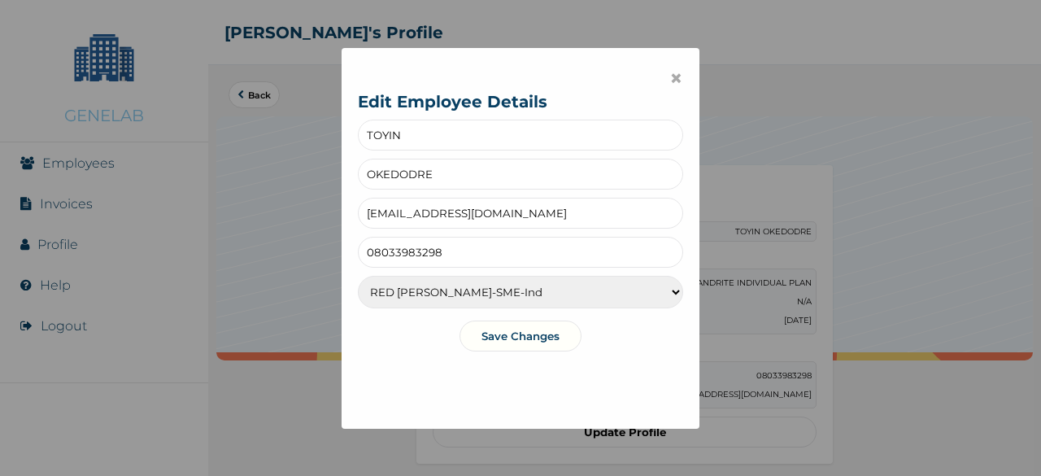
click at [529, 329] on button "Save Changes" at bounding box center [520, 335] width 122 height 31
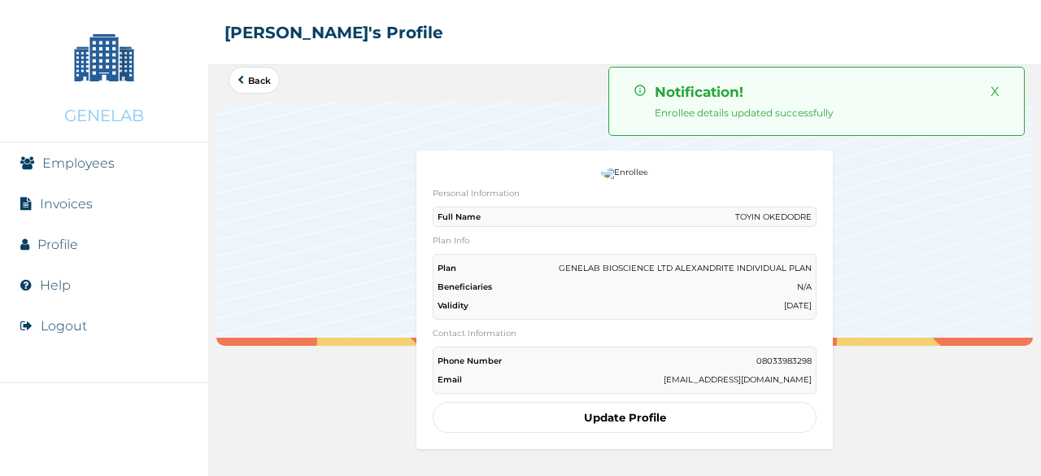
scroll to position [0, 0]
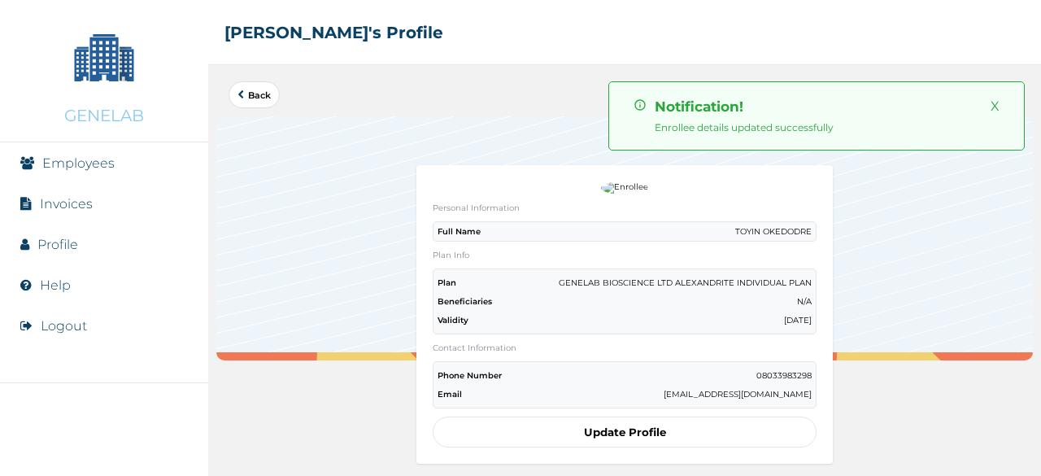
click at [253, 96] on link "Back" at bounding box center [253, 94] width 33 height 9
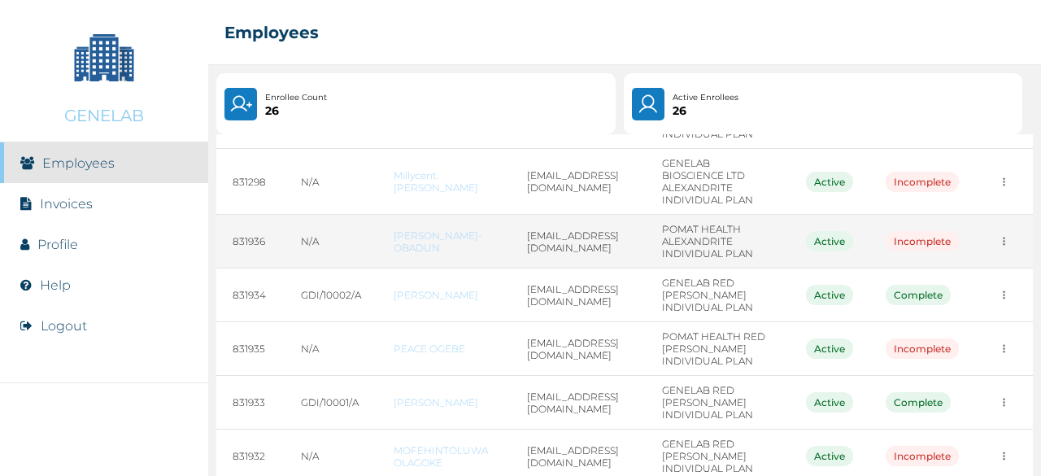
scroll to position [244, 0]
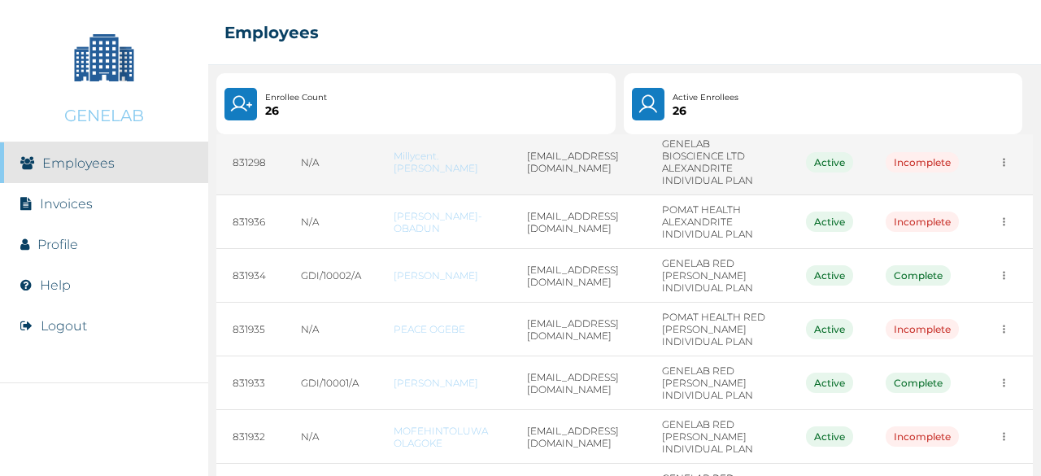
click at [920, 172] on div "Incomplete" at bounding box center [922, 162] width 73 height 20
click at [564, 195] on td "[EMAIL_ADDRESS][DOMAIN_NAME]" at bounding box center [578, 162] width 135 height 66
click at [563, 195] on td "[EMAIL_ADDRESS][DOMAIN_NAME]" at bounding box center [578, 162] width 135 height 66
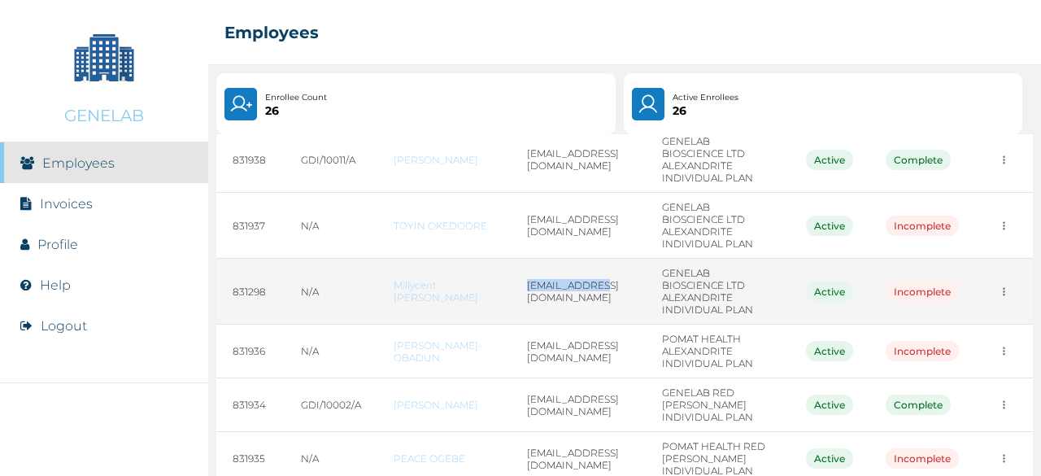
scroll to position [0, 0]
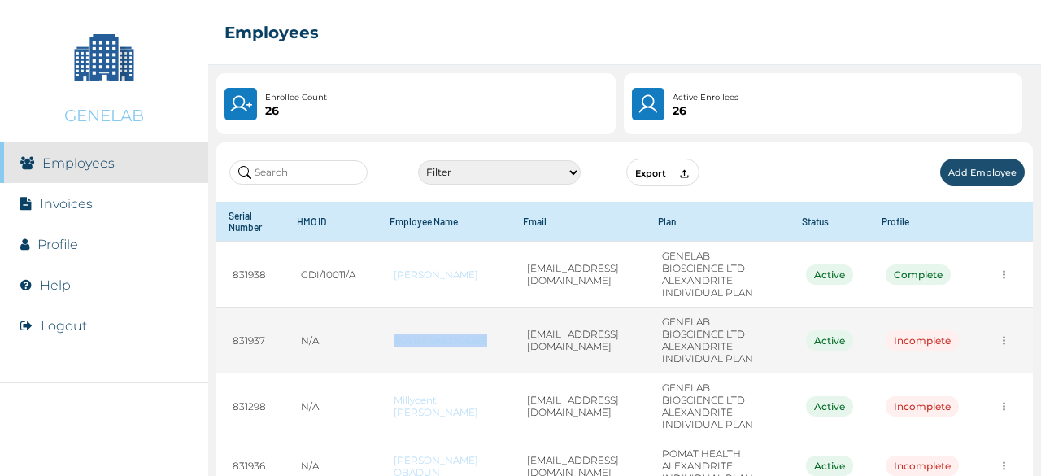
drag, startPoint x: 490, startPoint y: 375, endPoint x: 396, endPoint y: 368, distance: 94.5
click at [385, 372] on td "TOYIN OKEDODRE" at bounding box center [443, 340] width 133 height 66
copy link "TOYIN OKEDODRE"
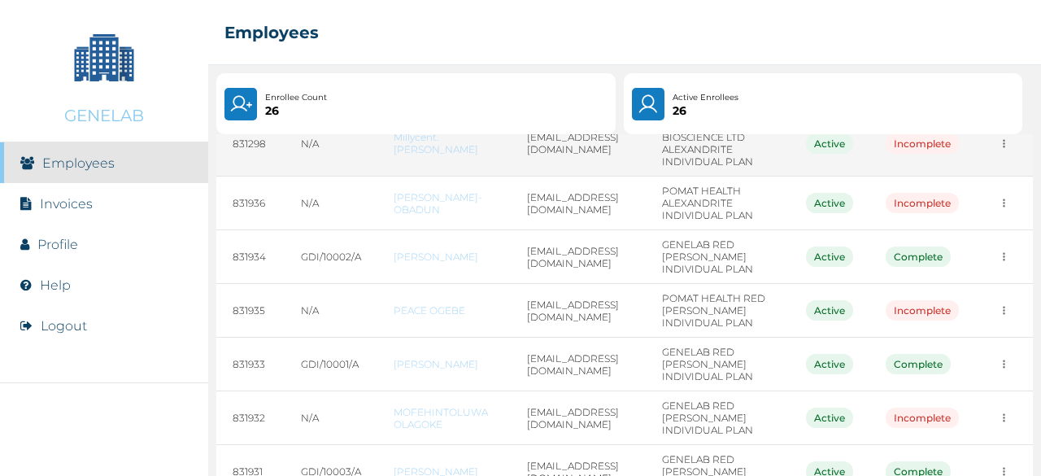
scroll to position [244, 0]
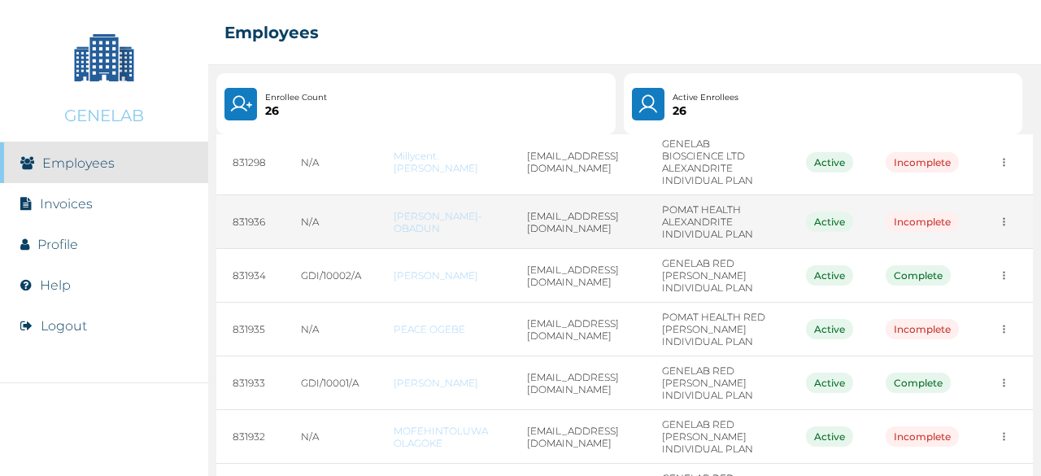
click at [394, 234] on link "TAIWO OLUBODUN-OBADUN" at bounding box center [444, 222] width 101 height 24
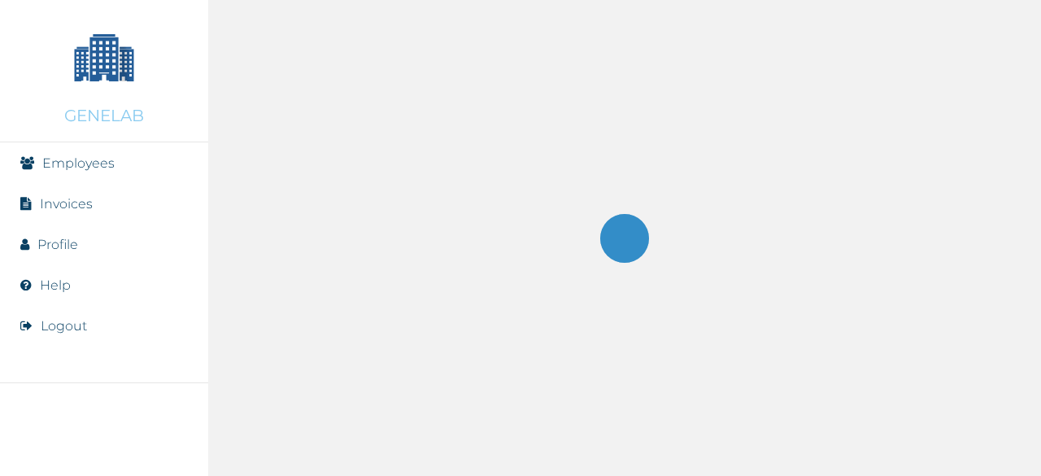
click at [392, 286] on div at bounding box center [624, 238] width 833 height 476
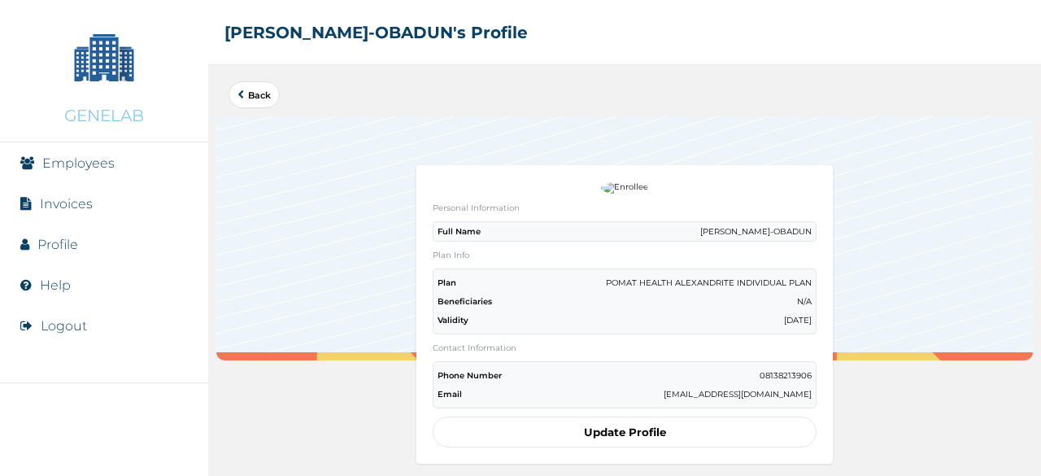
drag, startPoint x: 676, startPoint y: 229, endPoint x: 805, endPoint y: 234, distance: 129.4
click at [805, 234] on div "Full Name TAIWO OLUBODUN-OBADUN" at bounding box center [625, 231] width 384 height 20
copy p "TAIWO OLUBODUN-OBADUN"
click at [259, 94] on link "Back" at bounding box center [253, 94] width 33 height 9
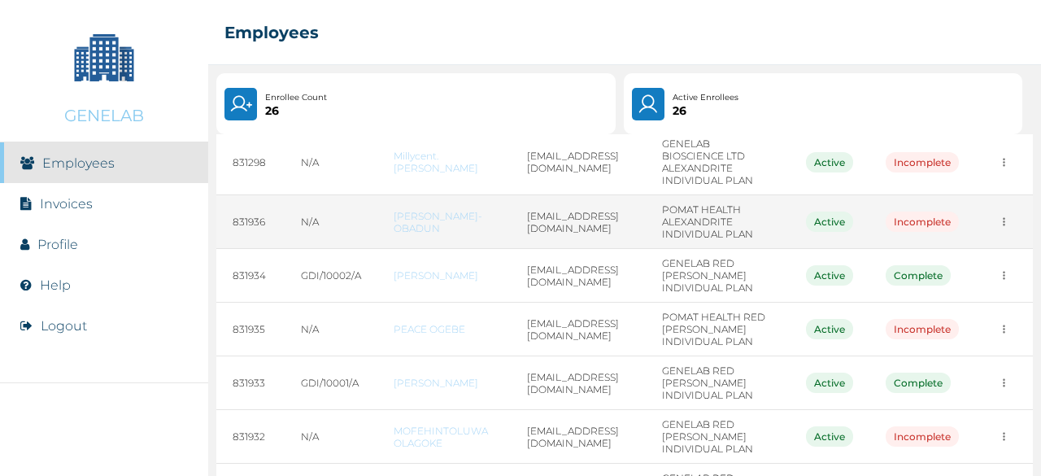
scroll to position [407, 0]
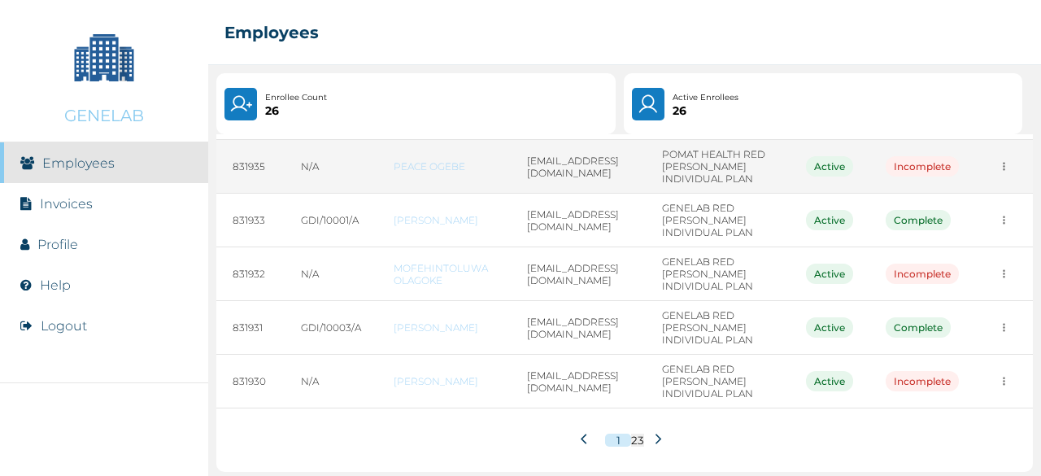
drag, startPoint x: 382, startPoint y: 279, endPoint x: 368, endPoint y: 279, distance: 14.6
click at [368, 194] on td "N/A" at bounding box center [331, 167] width 93 height 54
drag, startPoint x: 375, startPoint y: 273, endPoint x: 461, endPoint y: 276, distance: 86.2
click at [461, 194] on td "PEACE OGEBE" at bounding box center [443, 167] width 133 height 54
copy link "PEACE OGEBE"
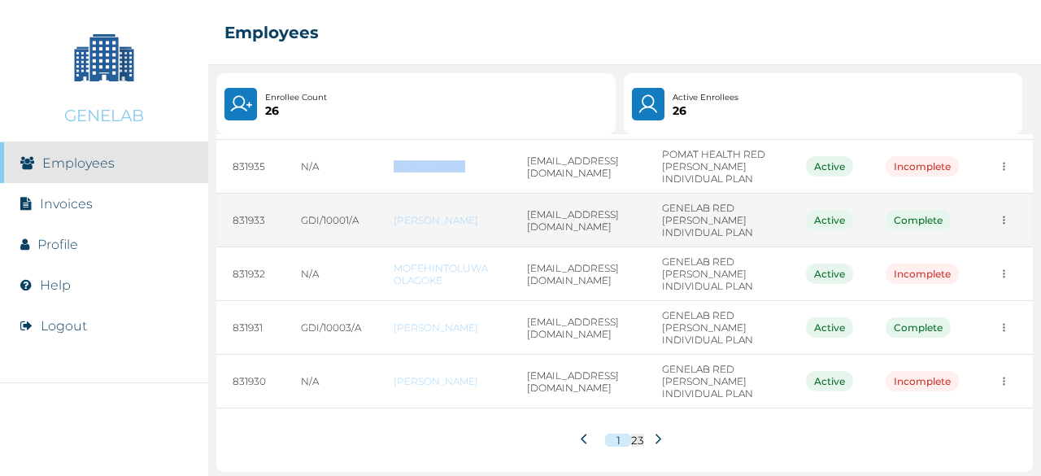
scroll to position [488, 0]
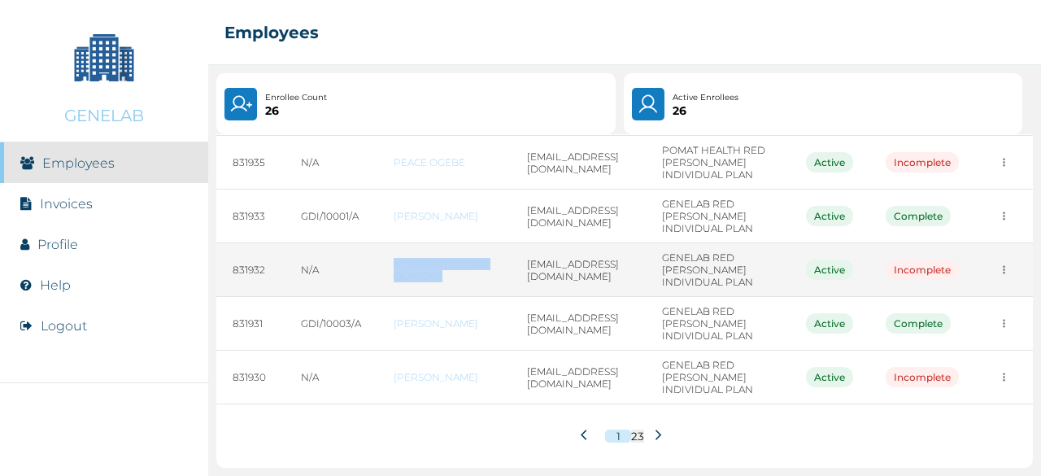
drag, startPoint x: 388, startPoint y: 321, endPoint x: 447, endPoint y: 339, distance: 62.0
click at [447, 297] on td "MOFEHINTOLUWA OLAGOKE" at bounding box center [443, 270] width 133 height 54
copy link "MOFEHINTOLUWA OLAGOKE"
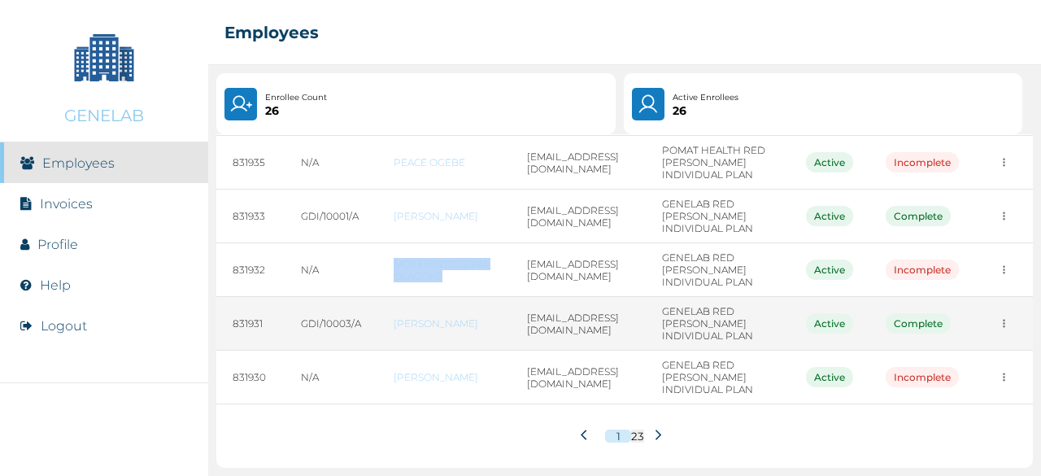
scroll to position [587, 0]
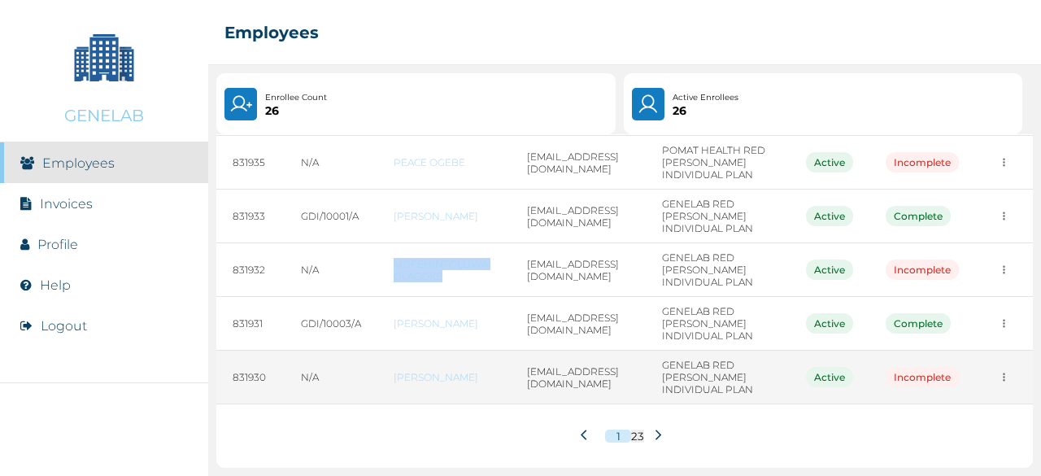
drag, startPoint x: 385, startPoint y: 360, endPoint x: 484, endPoint y: 363, distance: 99.3
click at [484, 363] on td "Oluwatayo Esther" at bounding box center [443, 377] width 133 height 54
copy link "Oluwatayo Esther"
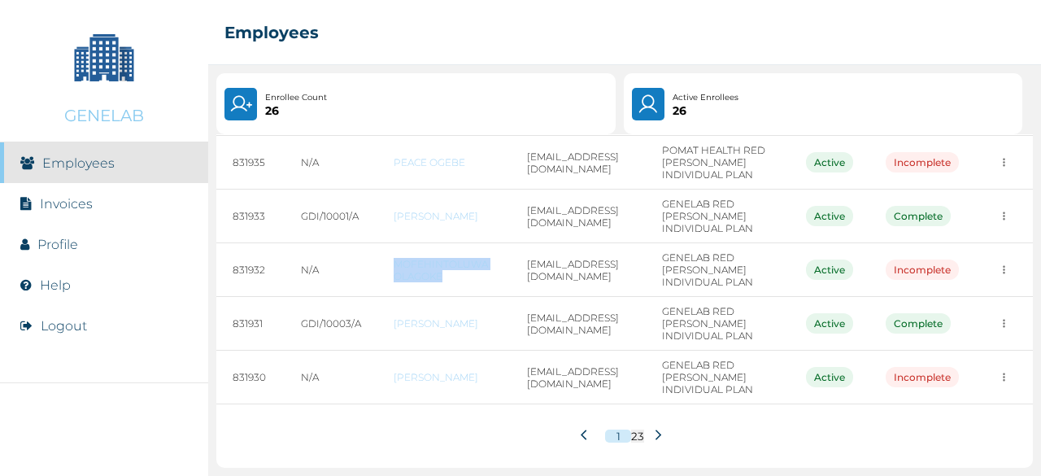
click at [652, 429] on icon at bounding box center [658, 435] width 12 height 12
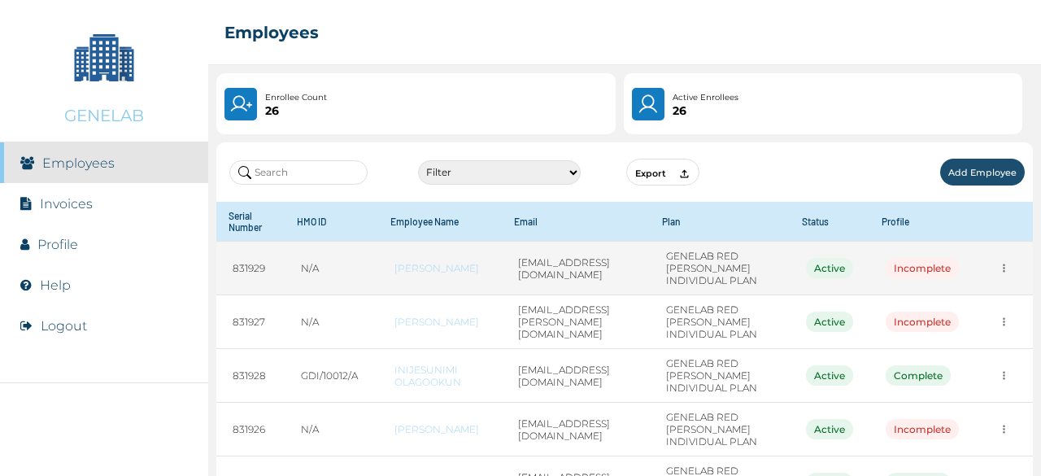
drag, startPoint x: 388, startPoint y: 263, endPoint x: 464, endPoint y: 282, distance: 78.7
click at [464, 282] on td "OLADIPO OLUWAKEMI" at bounding box center [440, 269] width 124 height 54
copy link "OLADIPO OLUWAKEMI"
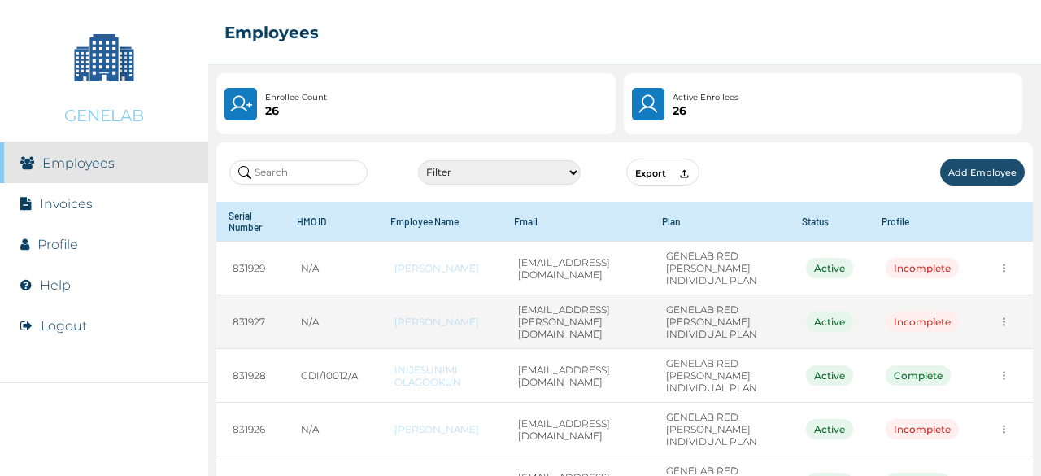
drag, startPoint x: 390, startPoint y: 332, endPoint x: 423, endPoint y: 347, distance: 36.0
click at [429, 349] on td "MOHAMMED ISIAKA" at bounding box center [440, 322] width 124 height 54
copy link "MOHAMMED ISIAKA"
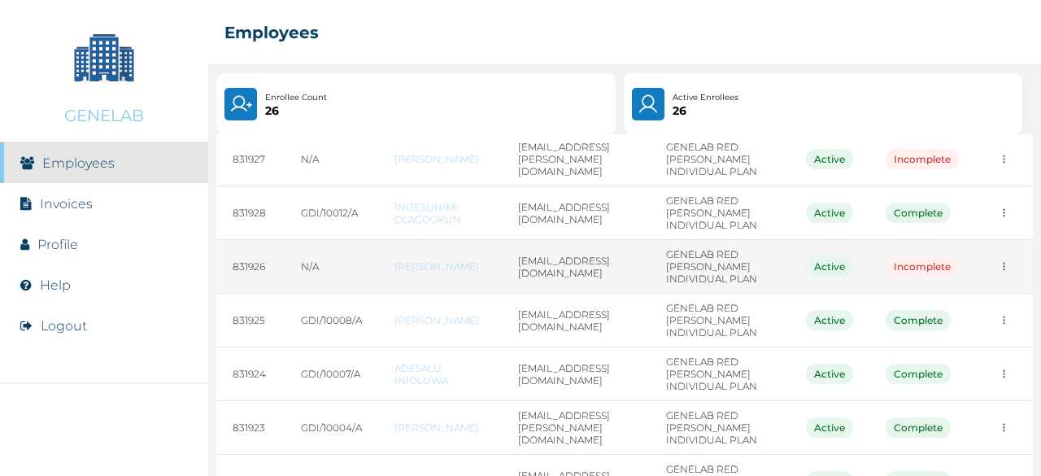
drag, startPoint x: 391, startPoint y: 290, endPoint x: 432, endPoint y: 321, distance: 51.1
click at [432, 294] on td "MARIAM SULAIMON ASAKE" at bounding box center [440, 267] width 124 height 54
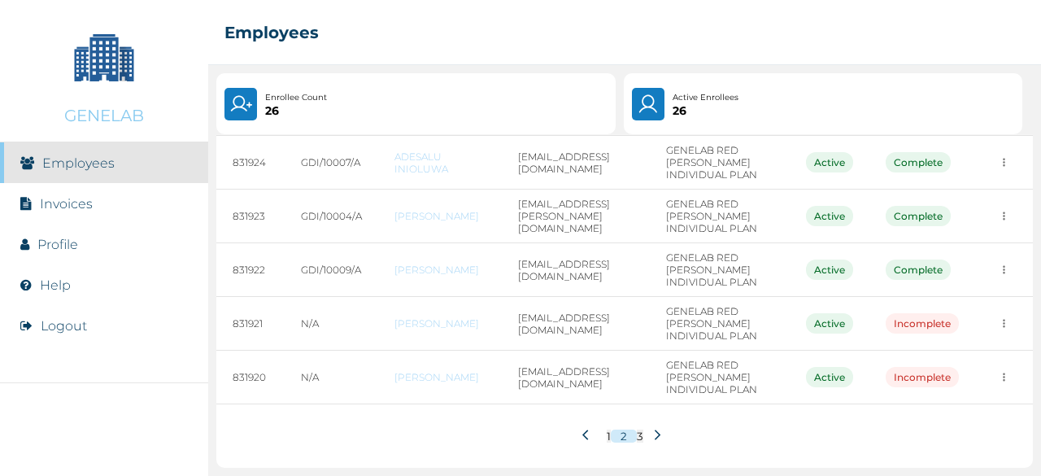
scroll to position [481, 0]
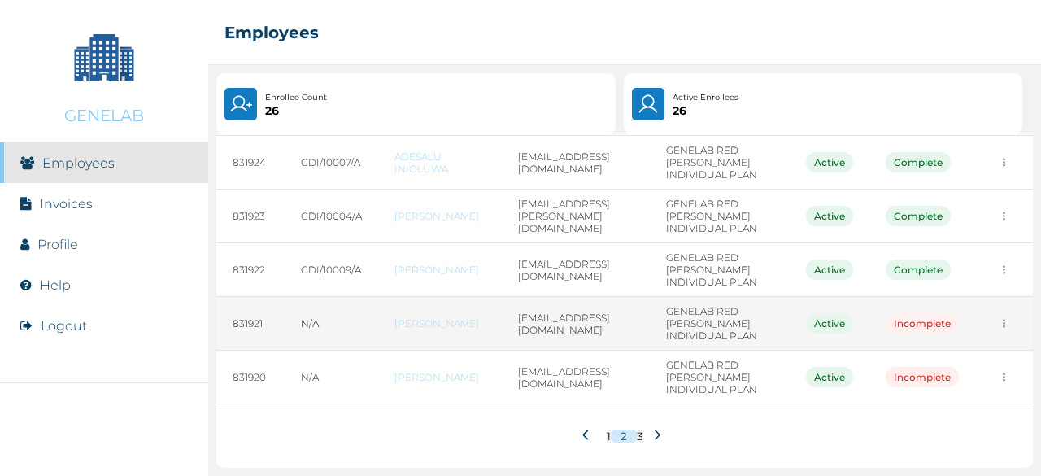
drag, startPoint x: 389, startPoint y: 297, endPoint x: 452, endPoint y: 317, distance: 65.8
click at [452, 317] on td "HARUNA ABIDOGUN" at bounding box center [440, 324] width 124 height 54
copy link "HARUNA ABIDOGUN"
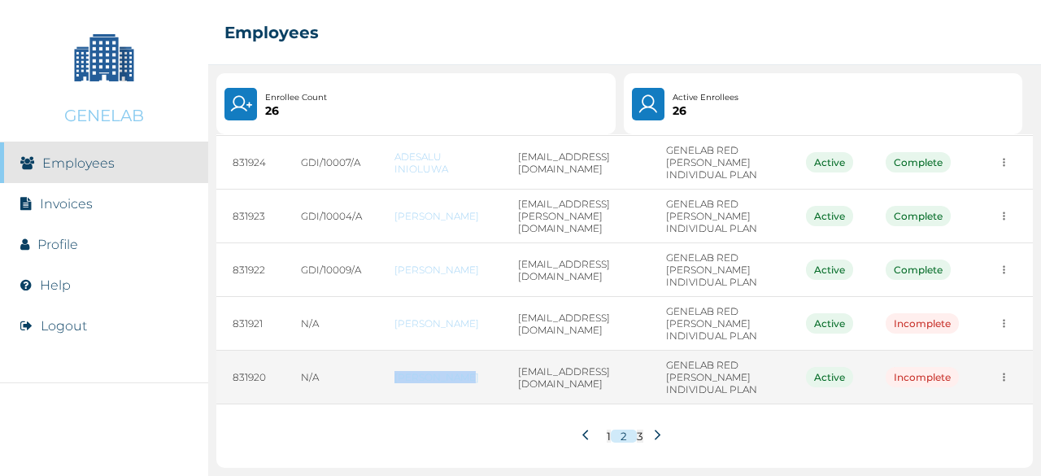
drag, startPoint x: 383, startPoint y: 364, endPoint x: 469, endPoint y: 372, distance: 86.5
click at [469, 372] on td "JOEL OHIMAI" at bounding box center [440, 377] width 124 height 54
copy link "JOEL OHIMAI"
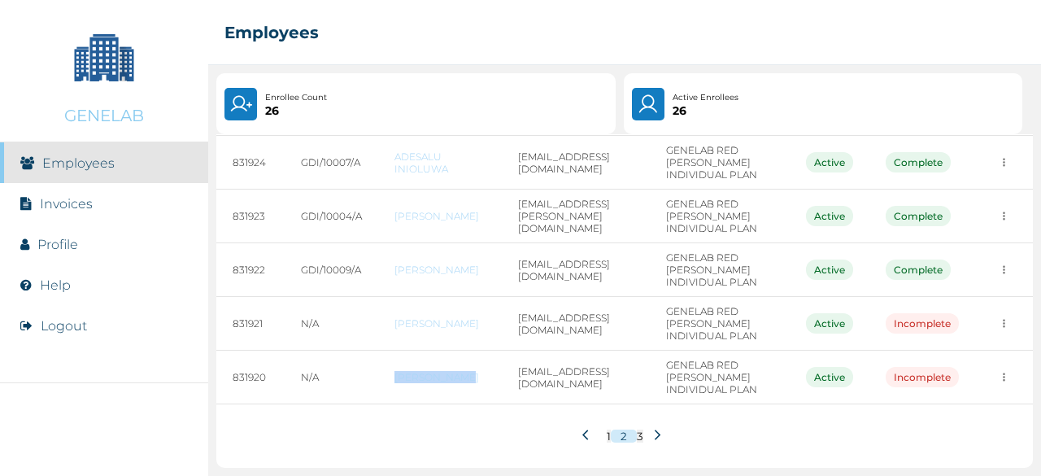
click at [654, 433] on icon at bounding box center [657, 434] width 6 height 11
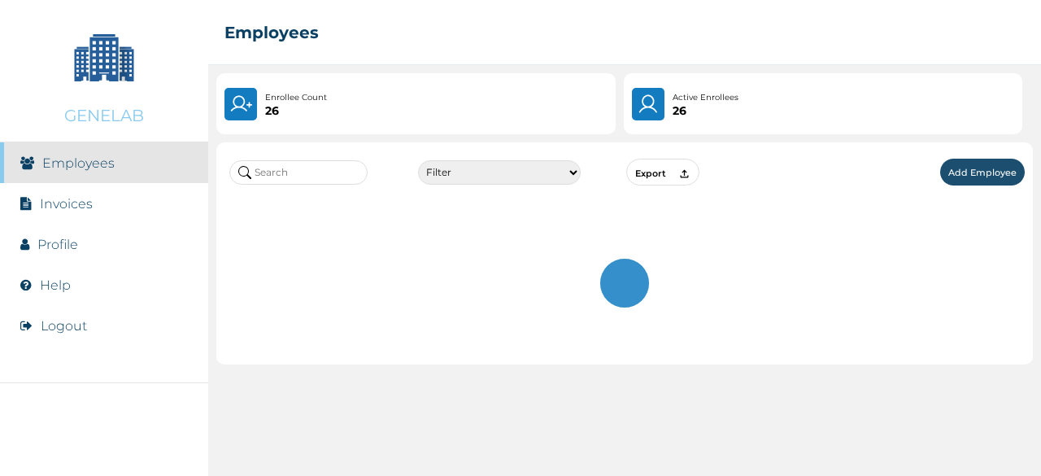
scroll to position [0, 0]
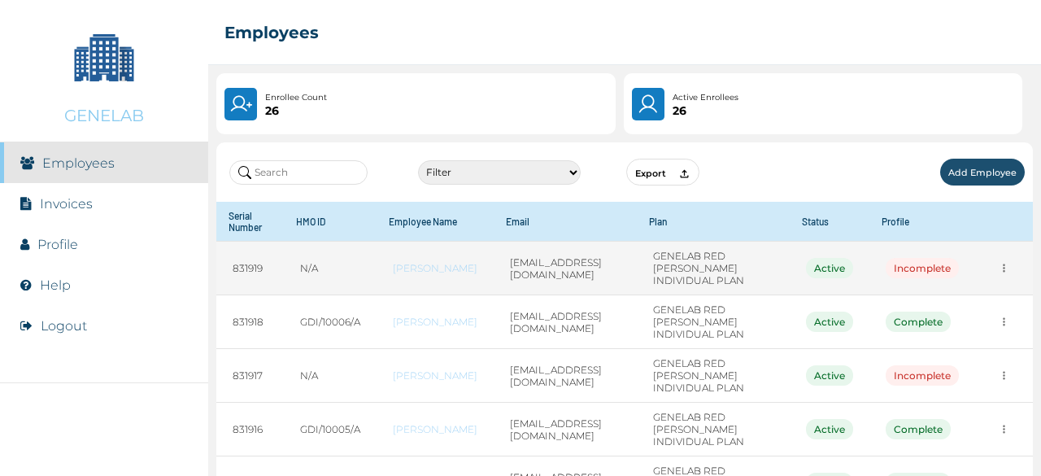
drag, startPoint x: 387, startPoint y: 272, endPoint x: 489, endPoint y: 274, distance: 101.7
click at [489, 274] on td "ESTHER ASHIEGBU" at bounding box center [434, 269] width 117 height 54
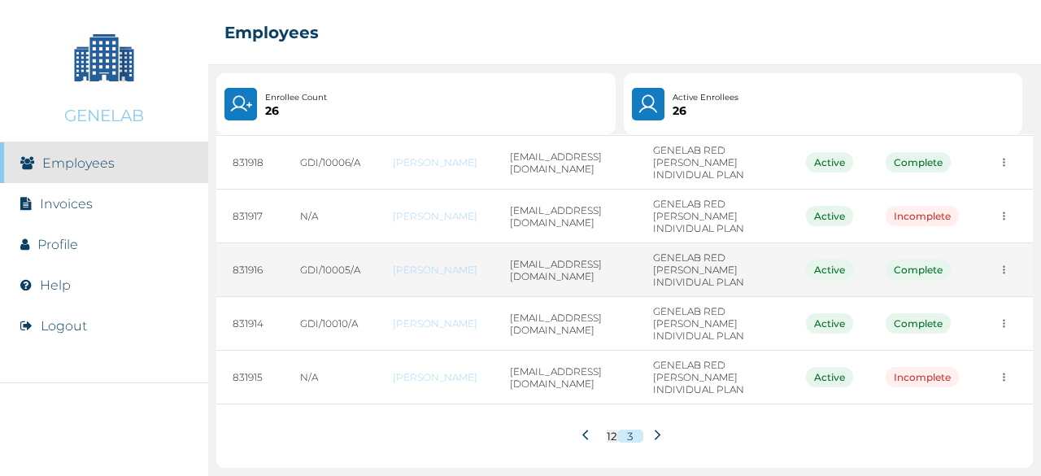
scroll to position [224, 0]
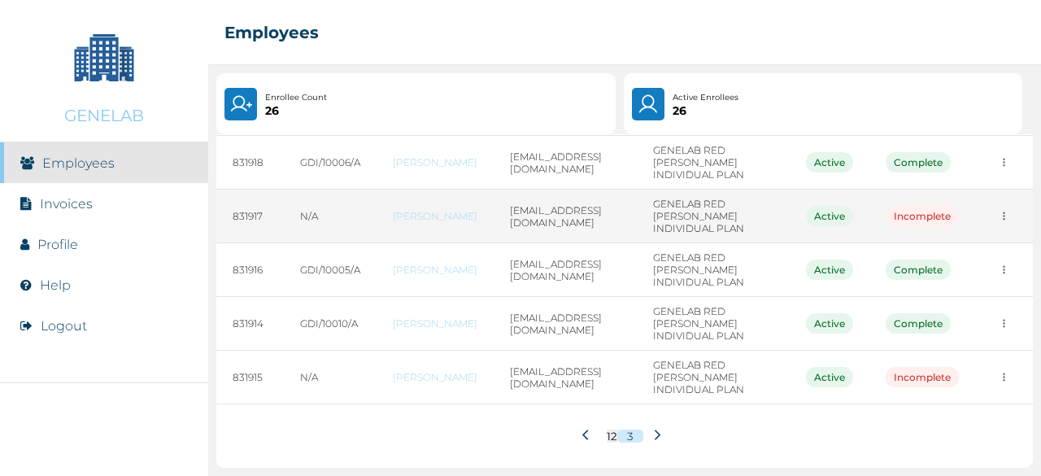
drag, startPoint x: 387, startPoint y: 171, endPoint x: 446, endPoint y: 189, distance: 61.5
click at [446, 189] on td "OLUWATUMININU ADEKOYA" at bounding box center [434, 216] width 117 height 54
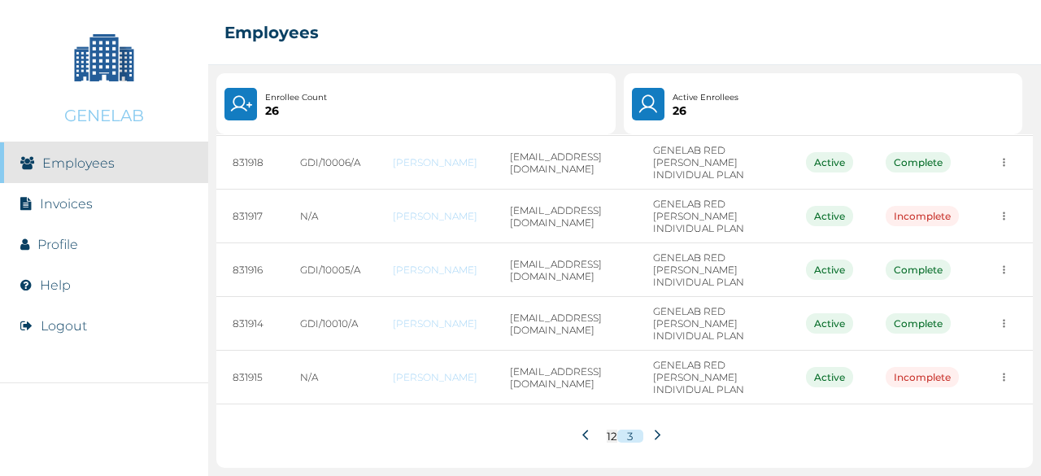
click at [582, 433] on icon at bounding box center [585, 434] width 6 height 10
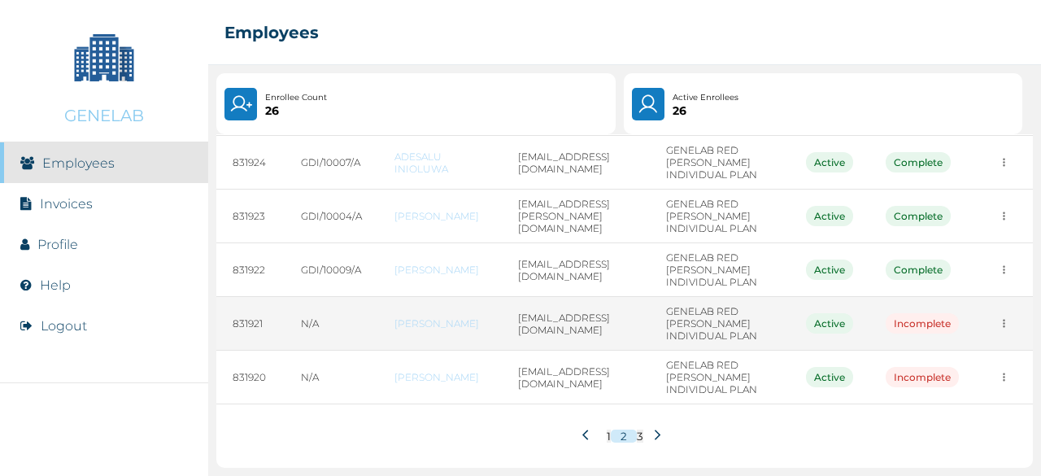
scroll to position [481, 0]
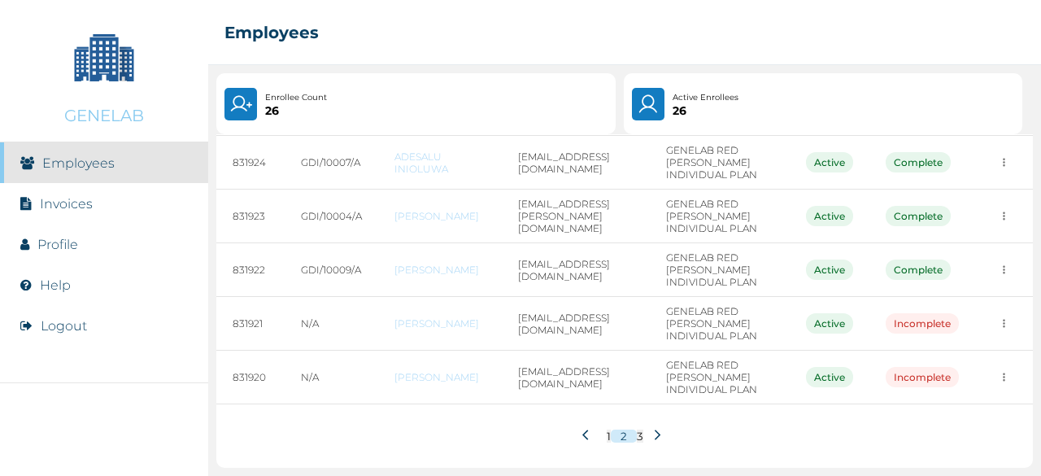
click at [582, 434] on icon at bounding box center [588, 435] width 12 height 12
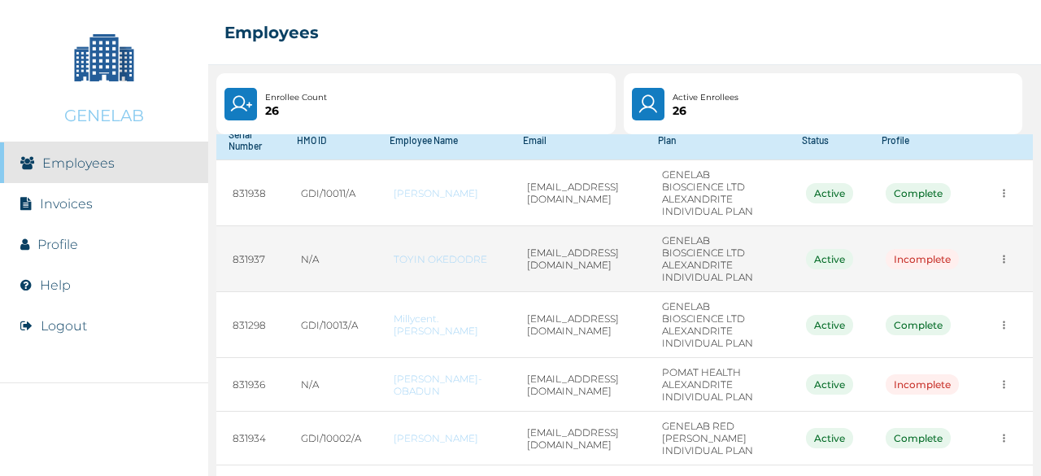
scroll to position [244, 0]
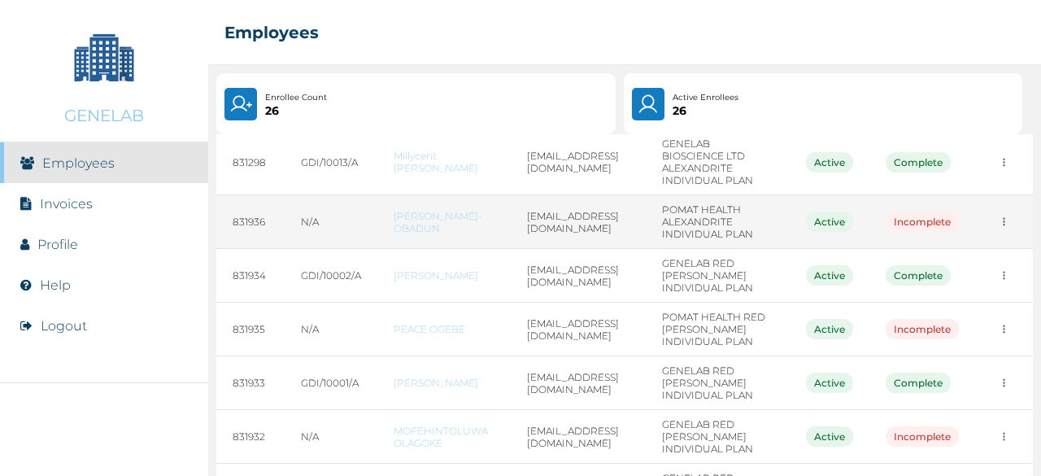
click at [414, 234] on link "TAIWO OLUBODUN-OBADUN" at bounding box center [444, 222] width 101 height 24
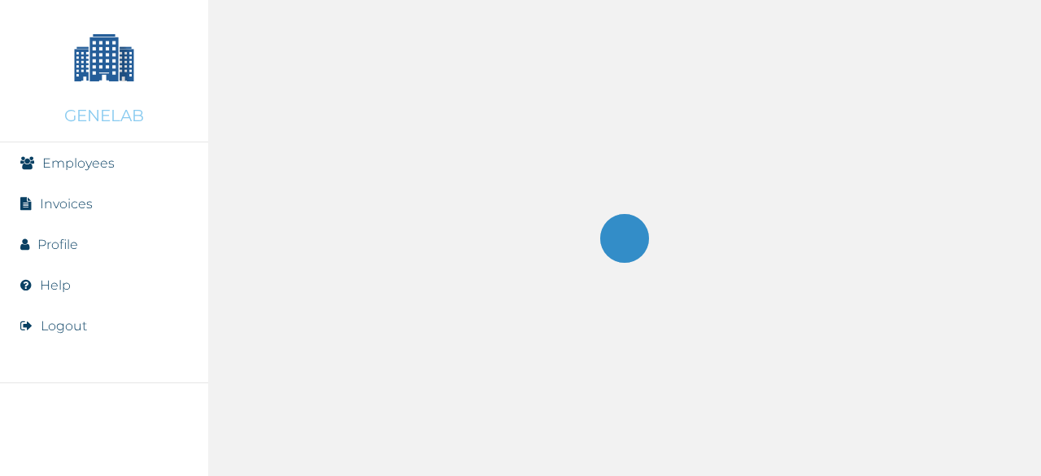
click at [414, 300] on div at bounding box center [624, 238] width 833 height 476
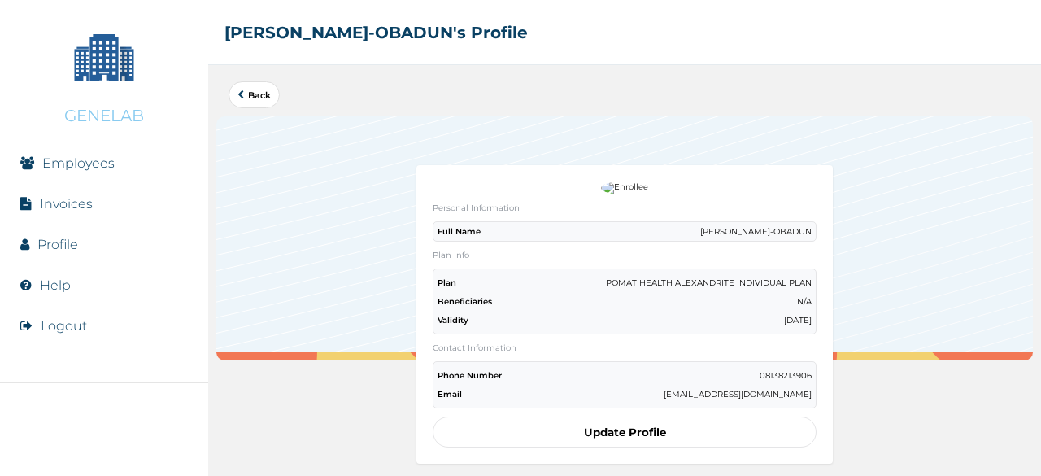
click at [603, 431] on button "Update Profile" at bounding box center [625, 431] width 384 height 31
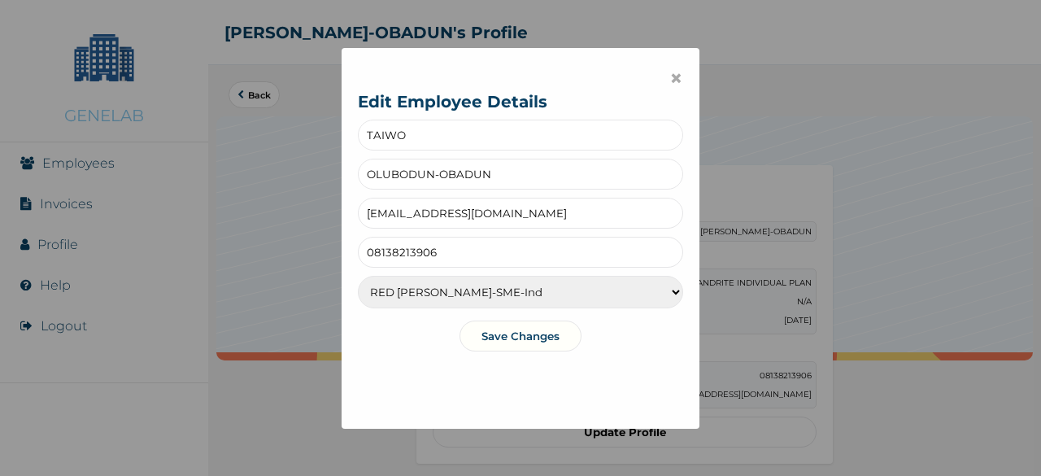
drag, startPoint x: 514, startPoint y: 218, endPoint x: 349, endPoint y: 206, distance: 165.5
click at [349, 206] on div "× Edit Employee Details TAIWO OLUBODUN-OBADUN otaiwo@pomathealth.com 0813821390…" at bounding box center [521, 238] width 358 height 381
paste input "Olubodunobaduntaiwo@gmail"
type input "Olubodunobaduntaiwo@gmail.com"
click at [522, 335] on button "Save Changes" at bounding box center [520, 335] width 122 height 31
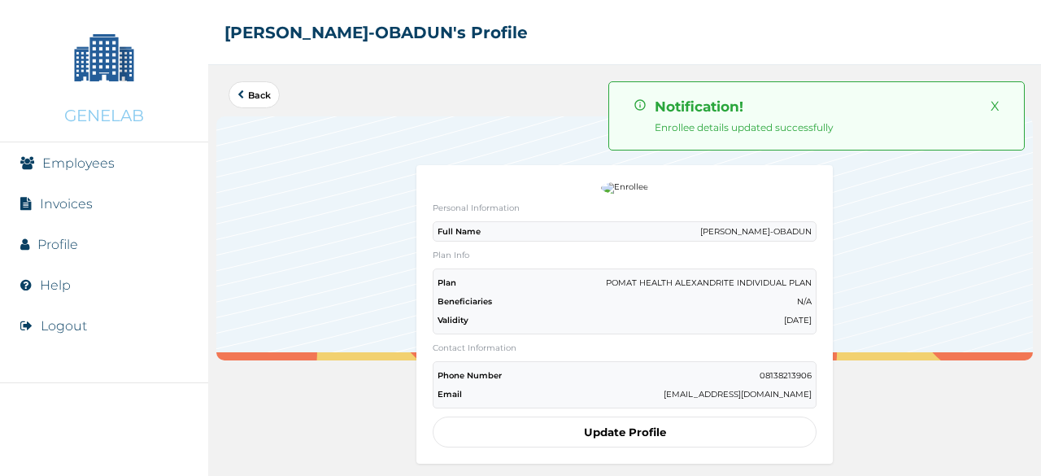
click at [646, 425] on button "Update Profile" at bounding box center [625, 431] width 384 height 31
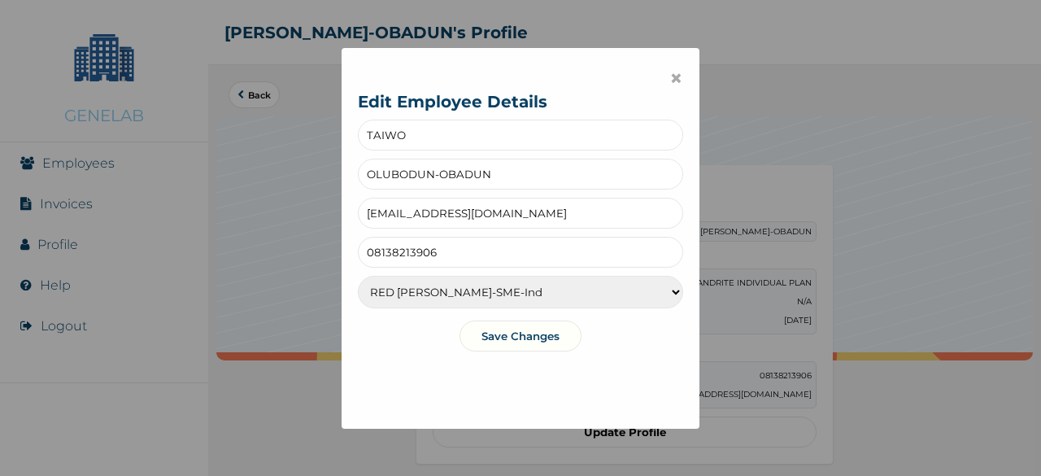
click at [516, 337] on button "Save Changes" at bounding box center [520, 335] width 122 height 31
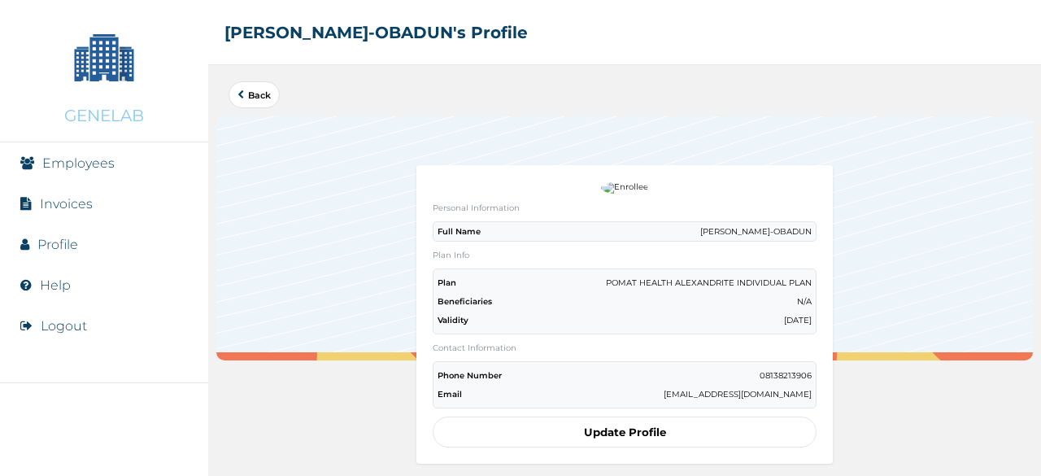
click at [297, 200] on div at bounding box center [624, 238] width 816 height 244
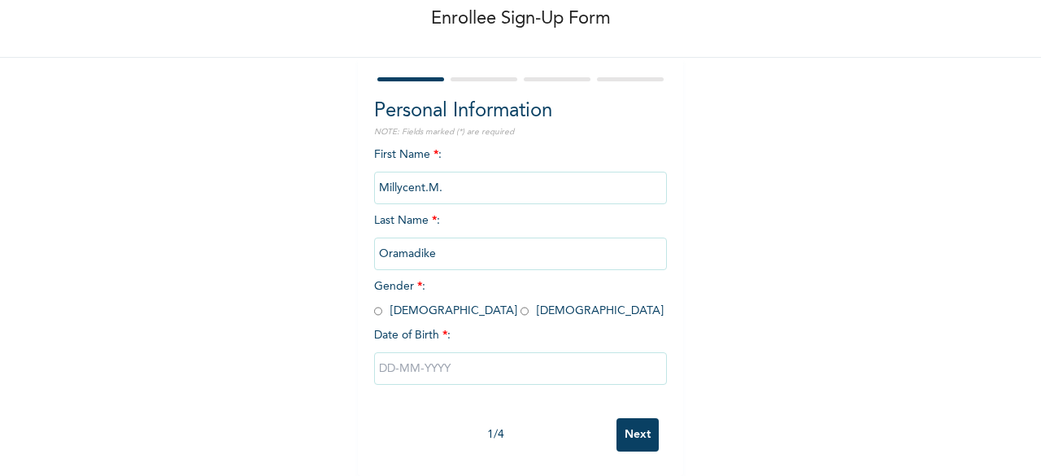
scroll to position [96, 0]
click at [520, 303] on input "radio" at bounding box center [524, 310] width 8 height 15
radio input "true"
click at [427, 356] on input "text" at bounding box center [520, 368] width 293 height 33
select select "8"
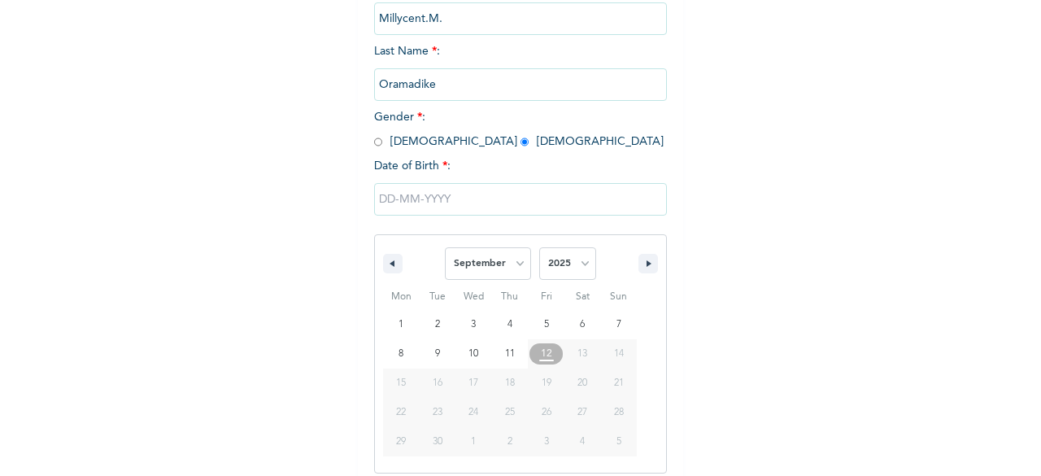
scroll to position [263, 0]
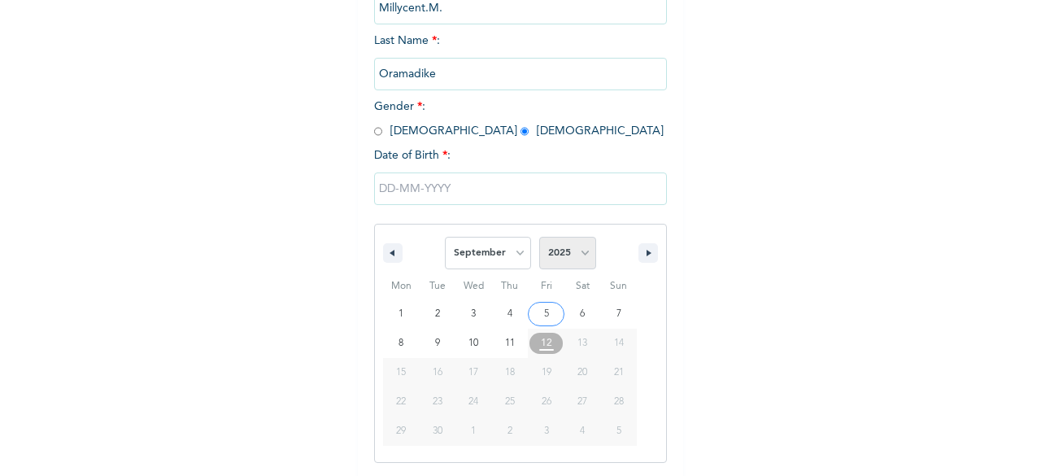
click at [578, 255] on select "2025 2024 2023 2022 2021 2020 2019 2018 2017 2016 2015 2014 2013 2012 2011 2010…" at bounding box center [567, 253] width 57 height 33
select select "1984"
click at [539, 237] on select "2025 2024 2023 2022 2021 2020 2019 2018 2017 2016 2015 2014 2013 2012 2011 2010…" at bounding box center [567, 253] width 57 height 33
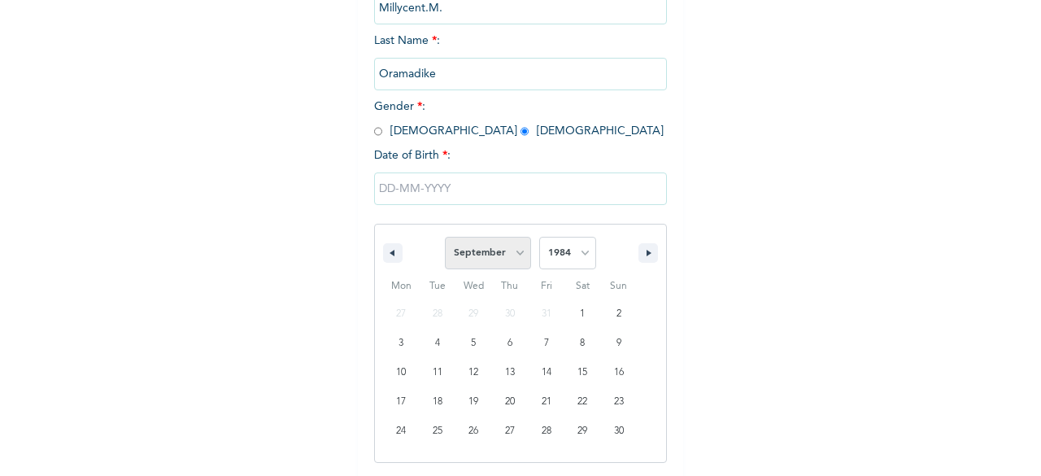
click at [510, 254] on select "January February March April May June July August September October November De…" at bounding box center [488, 253] width 86 height 33
select select "0"
click at [445, 237] on select "January February March April May June July August September October November De…" at bounding box center [488, 253] width 86 height 33
type input "[DATE]"
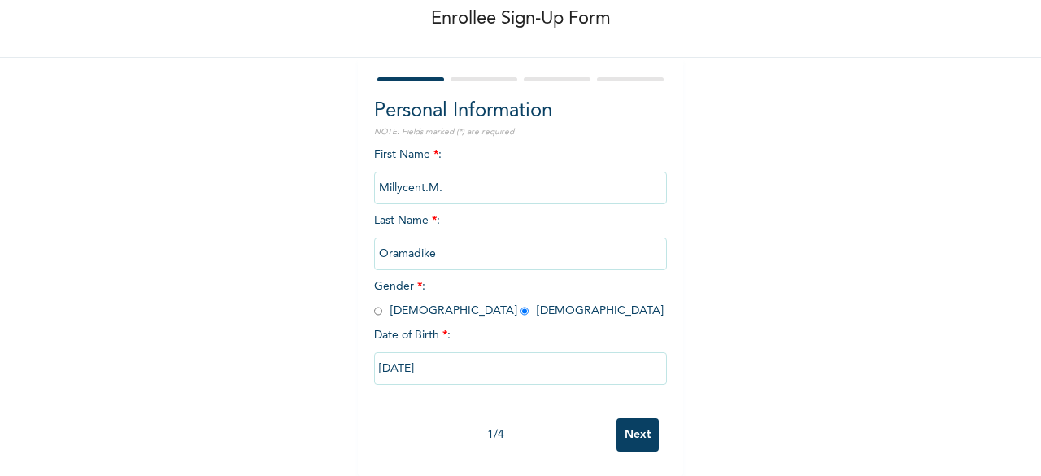
scroll to position [96, 0]
click at [629, 424] on input "Next" at bounding box center [637, 434] width 42 height 33
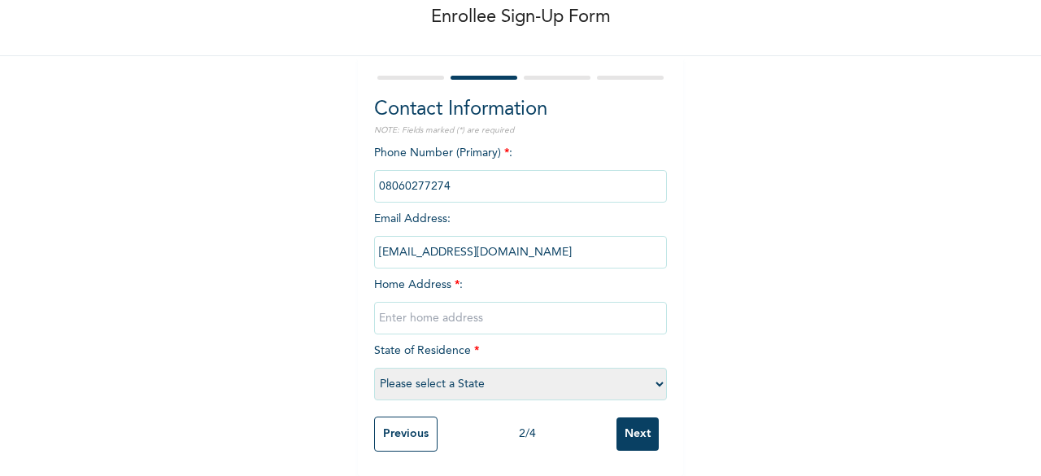
click at [431, 307] on input "text" at bounding box center [520, 318] width 293 height 33
type input "[STREET_ADDRESS]"
select select "25"
click at [633, 429] on input "Next" at bounding box center [637, 433] width 42 height 33
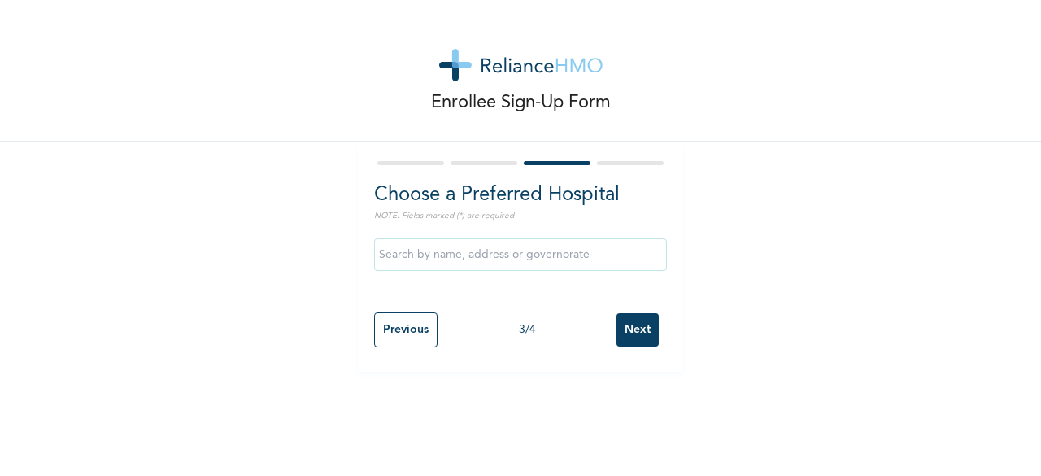
click at [489, 260] on input "text" at bounding box center [520, 254] width 293 height 33
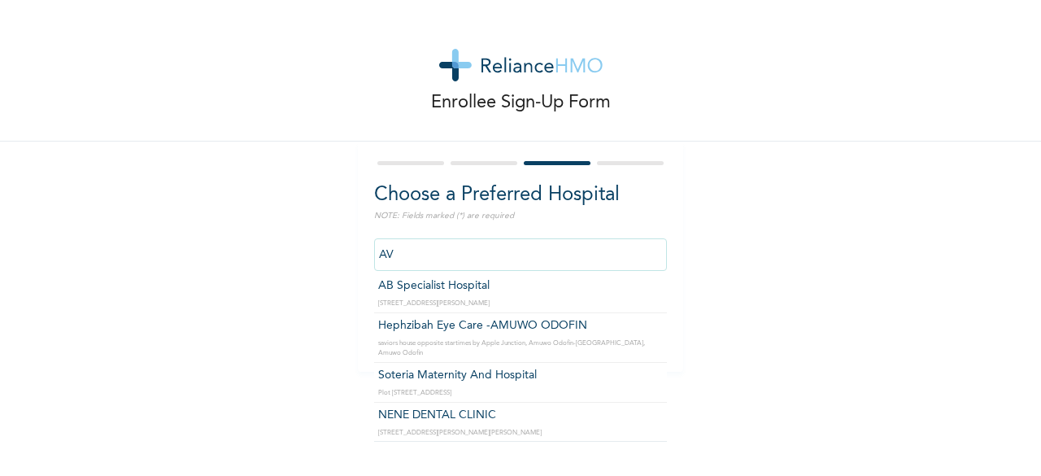
scroll to position [894, 0]
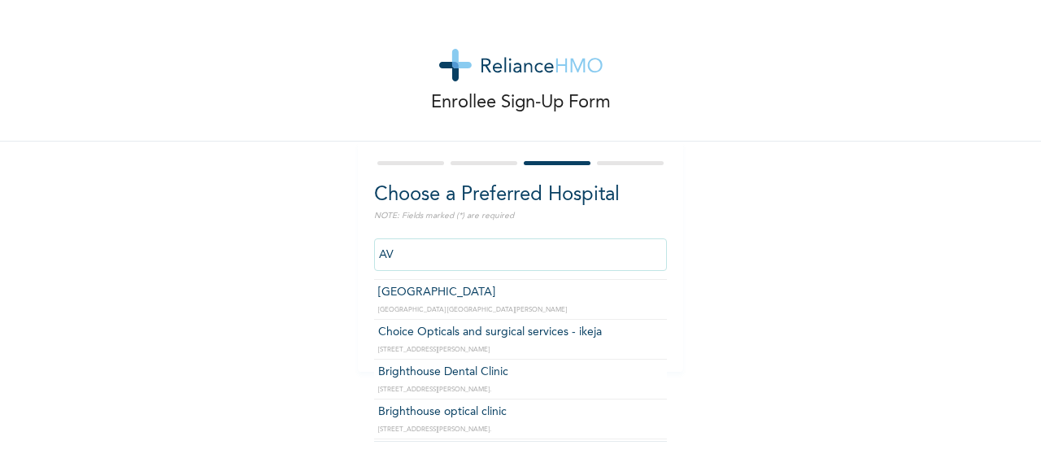
type input "A"
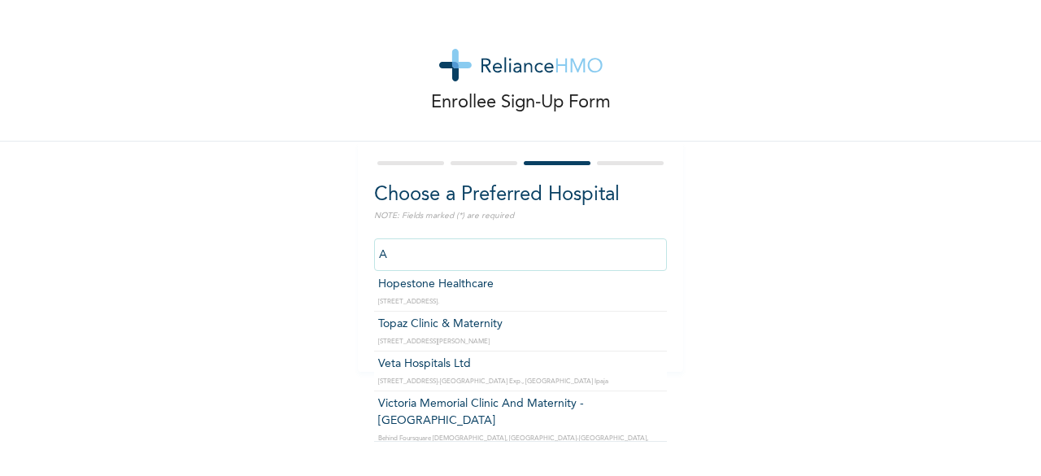
scroll to position [3682, 0]
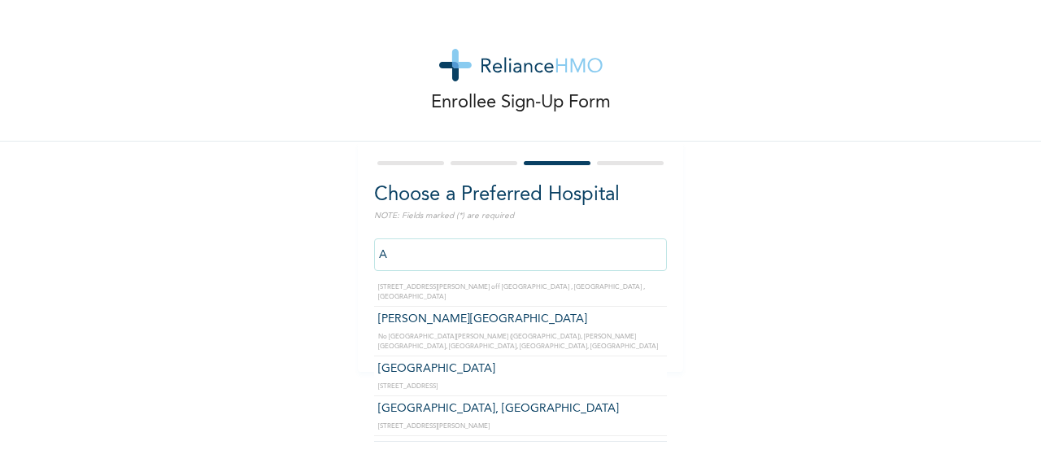
click at [420, 250] on input "A" at bounding box center [520, 254] width 293 height 33
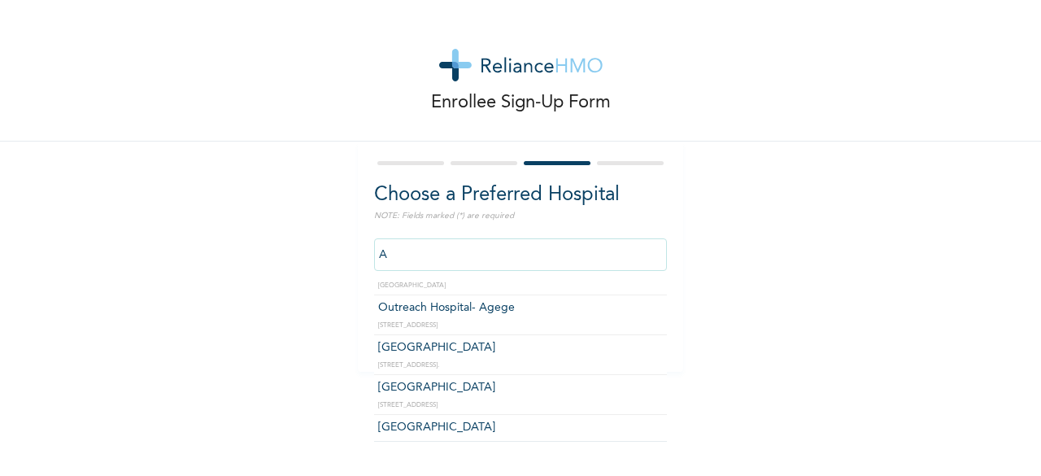
scroll to position [17764, 0]
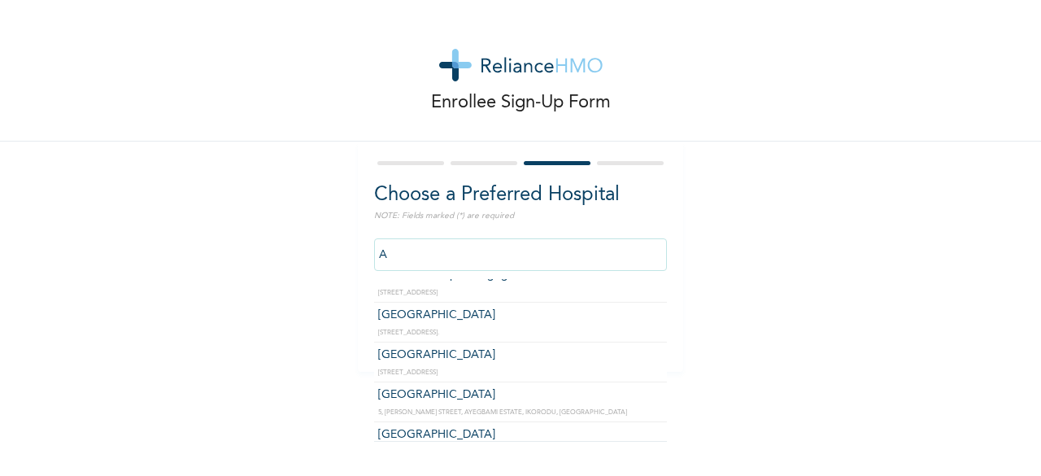
click at [482, 255] on input "A" at bounding box center [520, 254] width 293 height 33
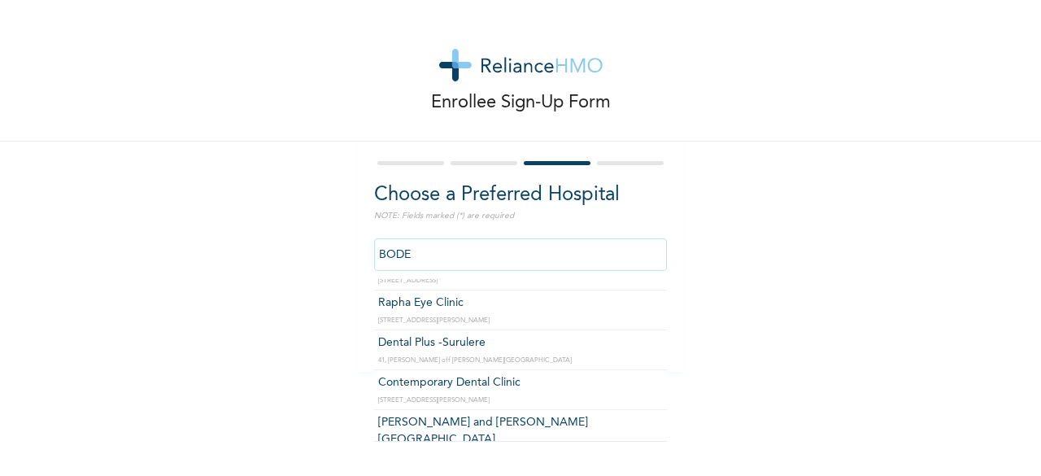
scroll to position [0, 0]
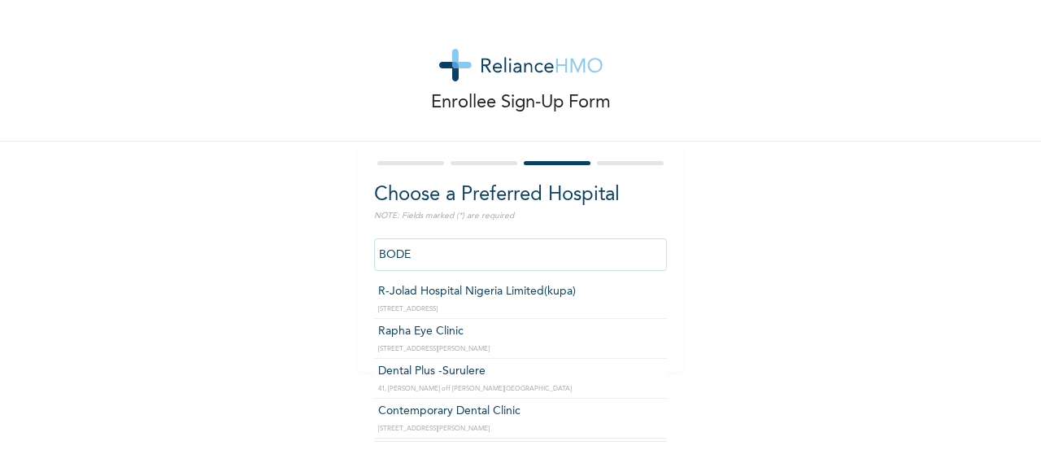
click at [419, 255] on input "BODE" at bounding box center [520, 254] width 293 height 33
click at [453, 257] on input "[PERSON_NAME]" at bounding box center [520, 254] width 293 height 33
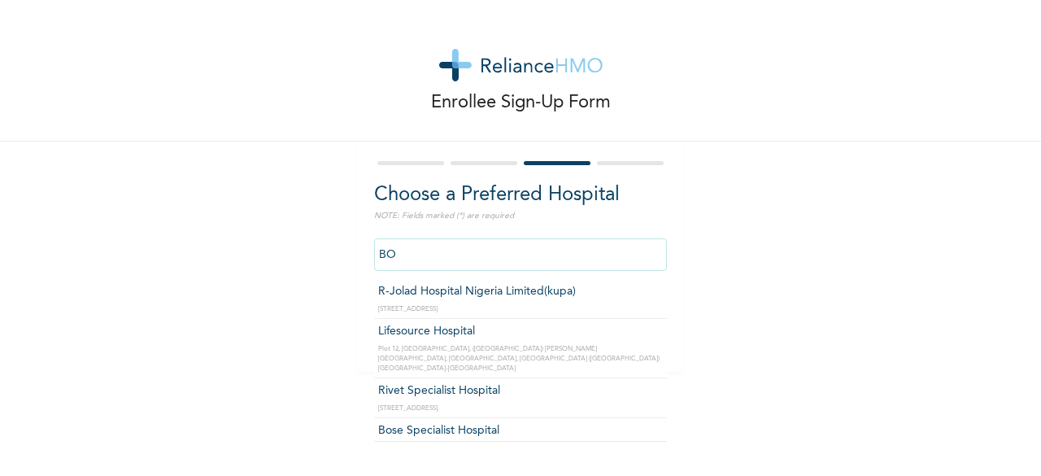
type input "B"
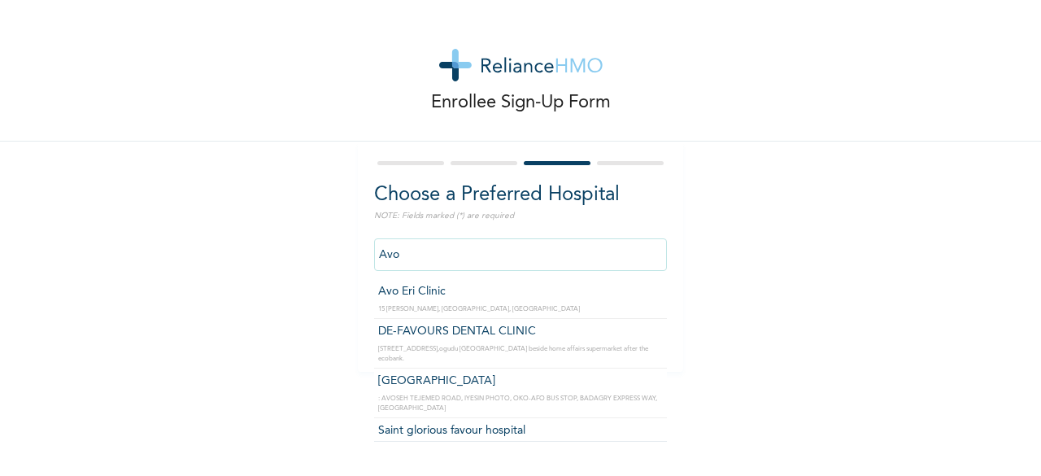
click at [420, 259] on input "Avo" at bounding box center [520, 254] width 293 height 33
type input "A"
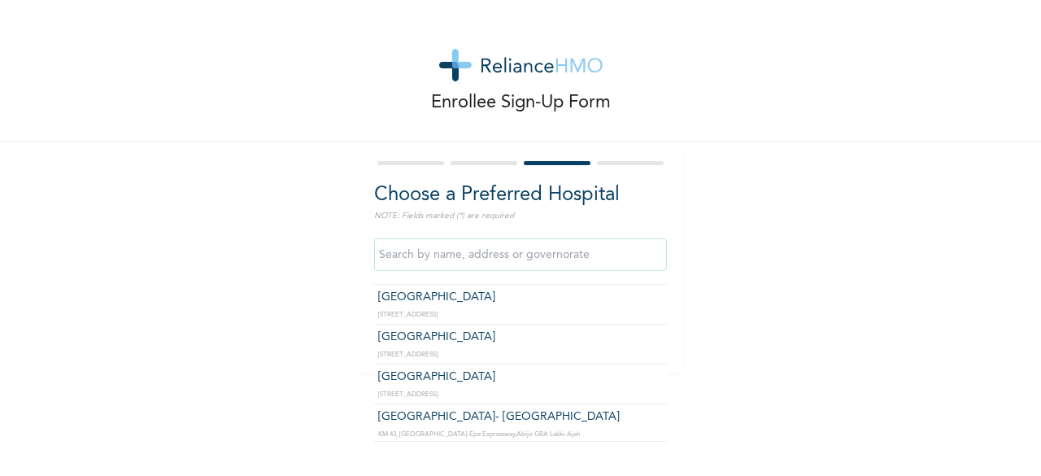
scroll to position [834, 0]
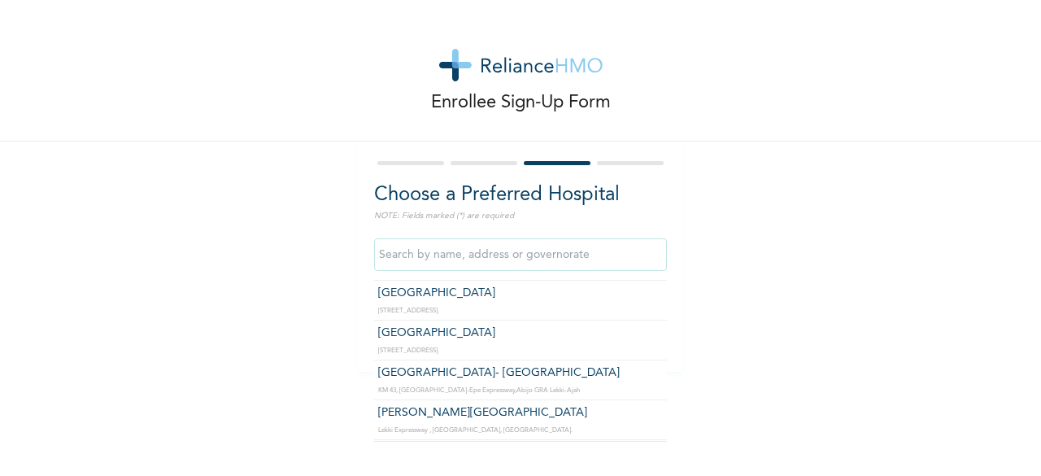
click at [488, 263] on input "text" at bounding box center [520, 254] width 293 height 33
type input "r"
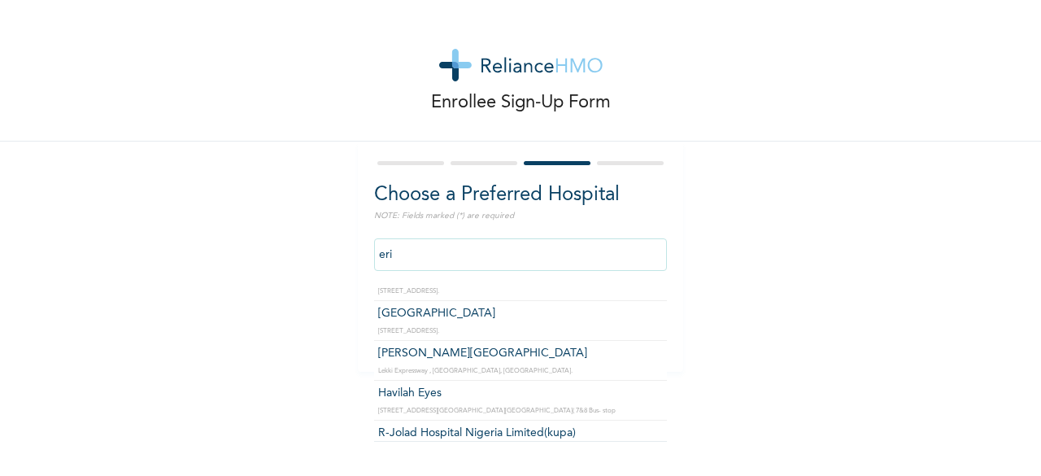
scroll to position [0, 0]
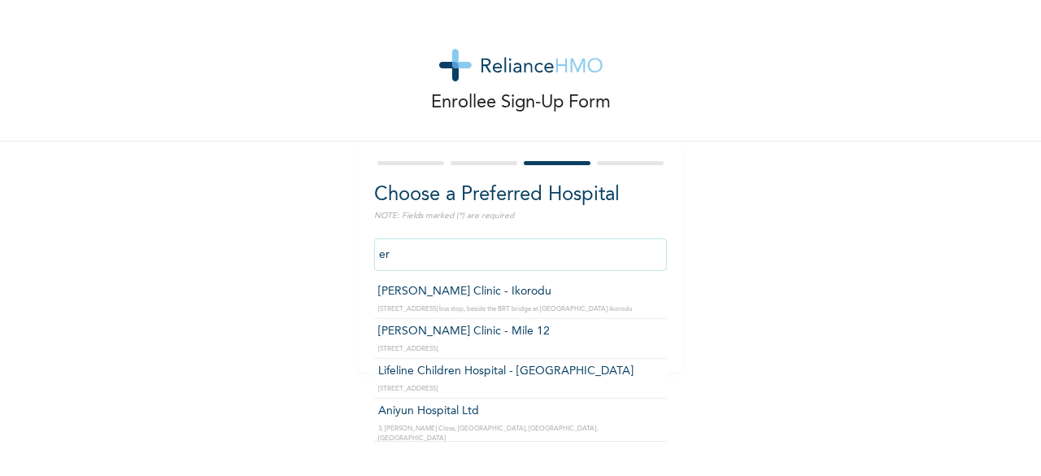
type input "e"
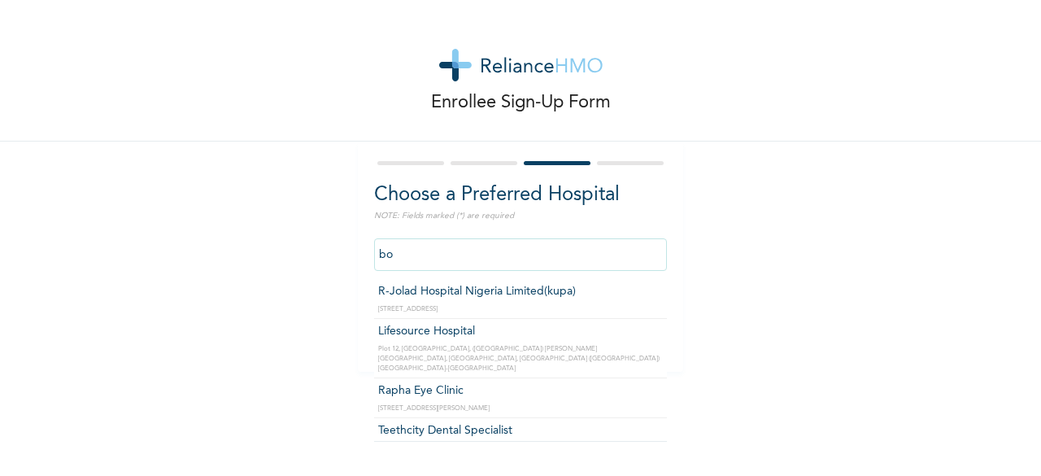
type input "b"
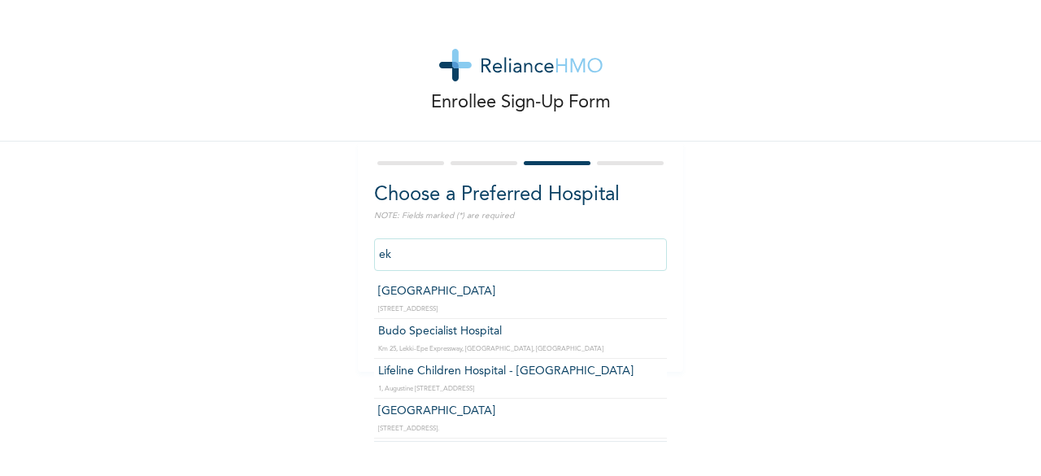
type input "eko"
click at [416, 259] on input "eko" at bounding box center [520, 254] width 293 height 33
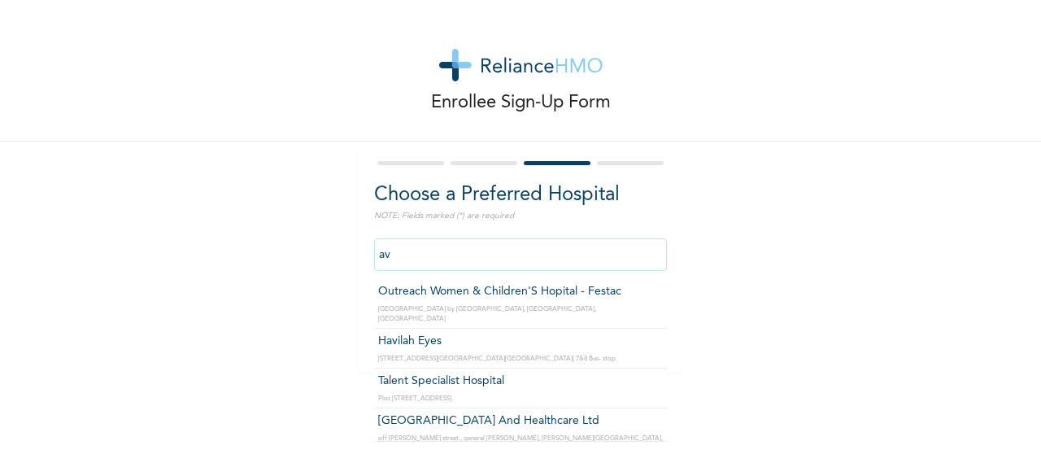
type input "a"
type input "s"
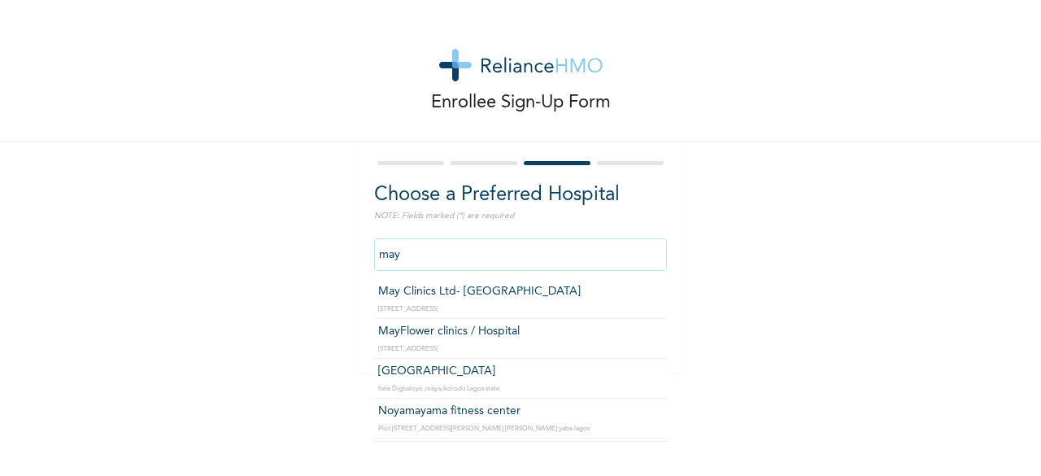
click at [472, 257] on input "may" at bounding box center [520, 254] width 293 height 33
type input "m"
type input "ilupe"
click at [414, 253] on input "ilupe" at bounding box center [520, 254] width 293 height 33
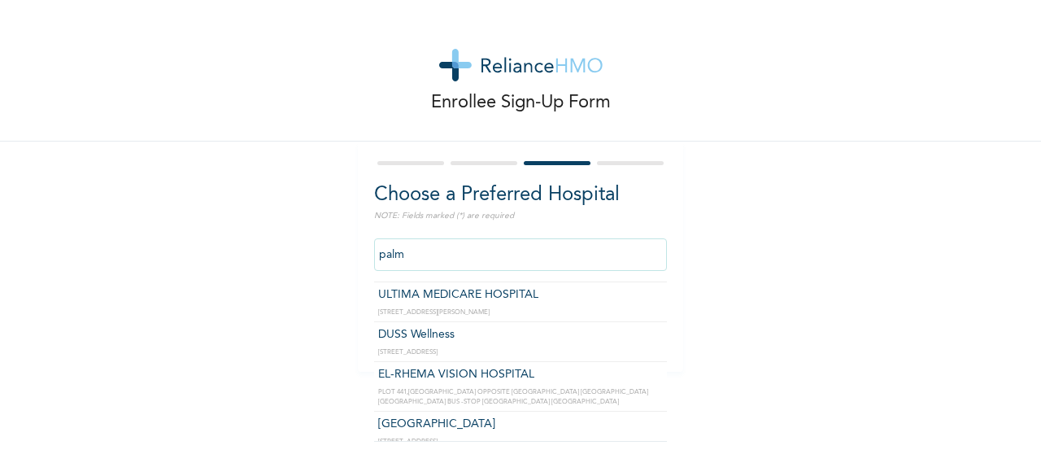
scroll to position [167, 0]
click at [414, 260] on input "palm" at bounding box center [520, 254] width 293 height 33
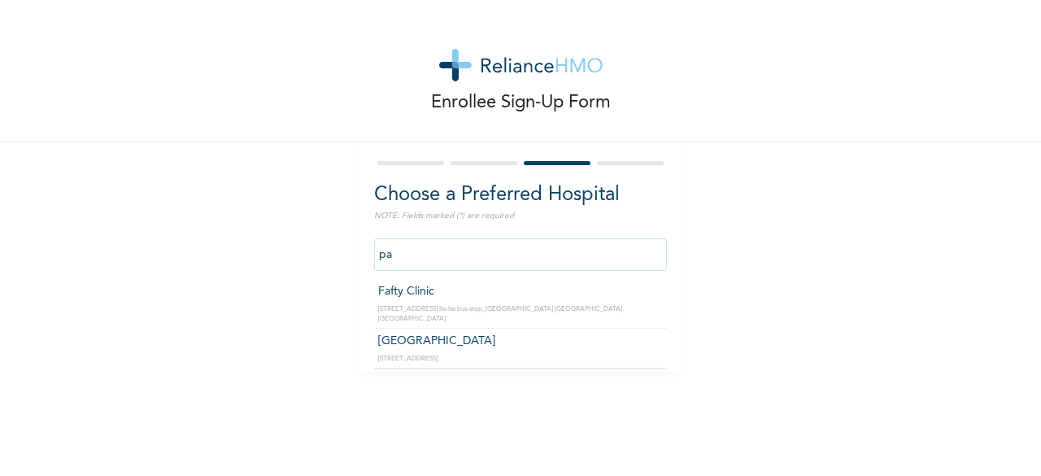
type input "p"
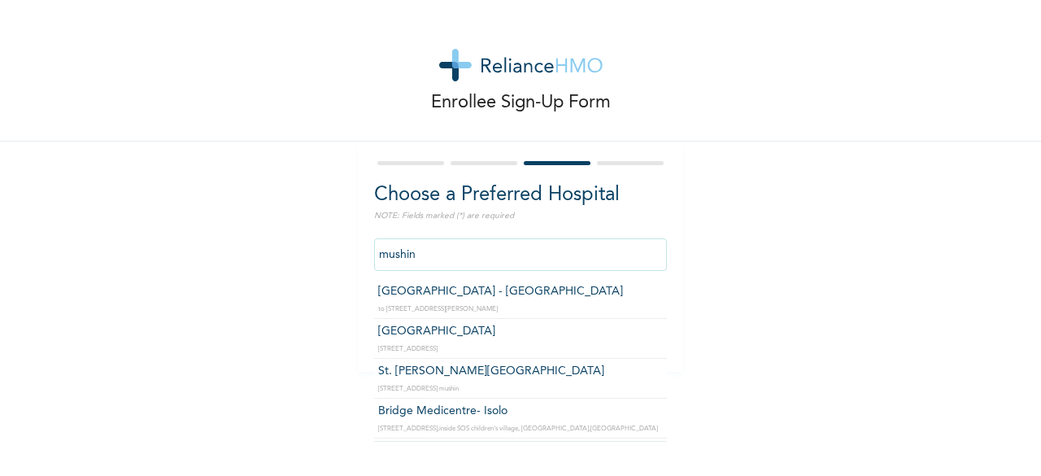
type input "[GEOGRAPHIC_DATA] - [GEOGRAPHIC_DATA]"
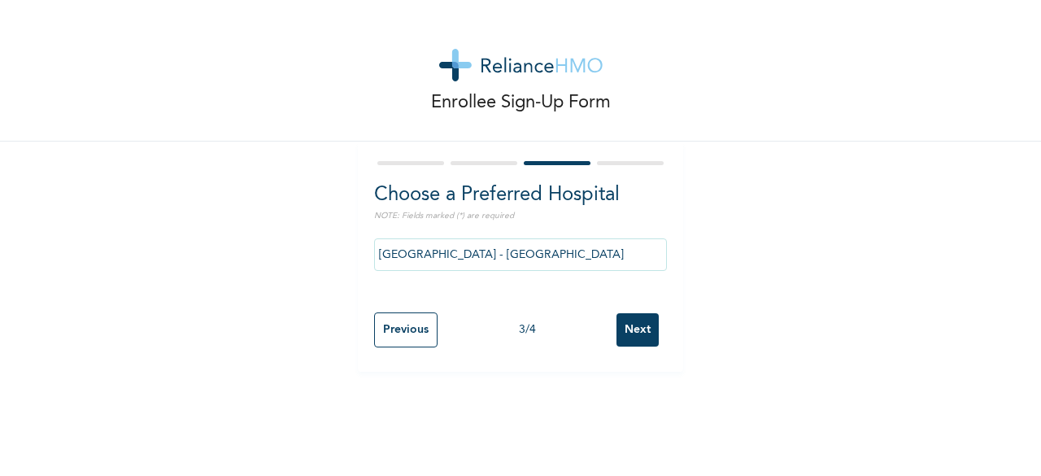
click at [621, 331] on input "Next" at bounding box center [637, 329] width 42 height 33
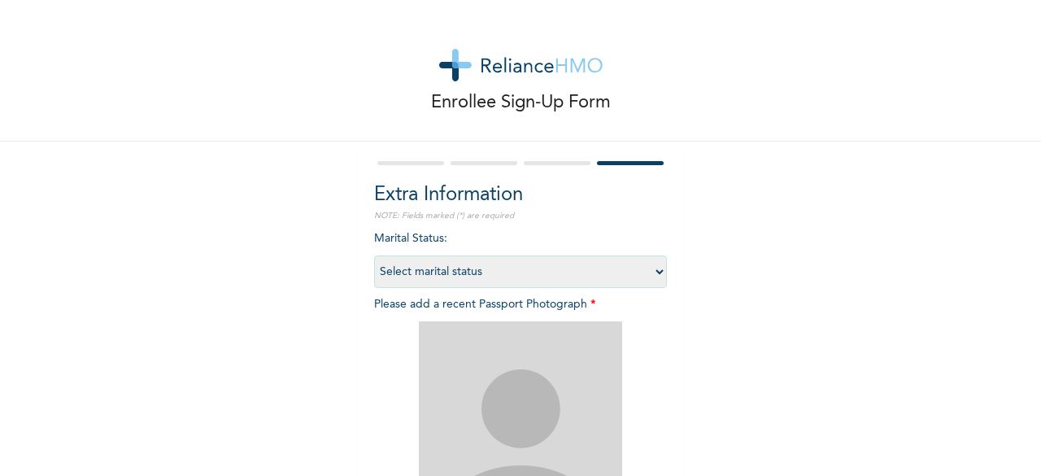
click at [487, 267] on select "Select marital status [DEMOGRAPHIC_DATA] Married [DEMOGRAPHIC_DATA] Widow/[DEMO…" at bounding box center [520, 271] width 293 height 33
select select "2"
click at [374, 255] on select "Select marital status [DEMOGRAPHIC_DATA] Married [DEMOGRAPHIC_DATA] Widow/[DEMO…" at bounding box center [520, 271] width 293 height 33
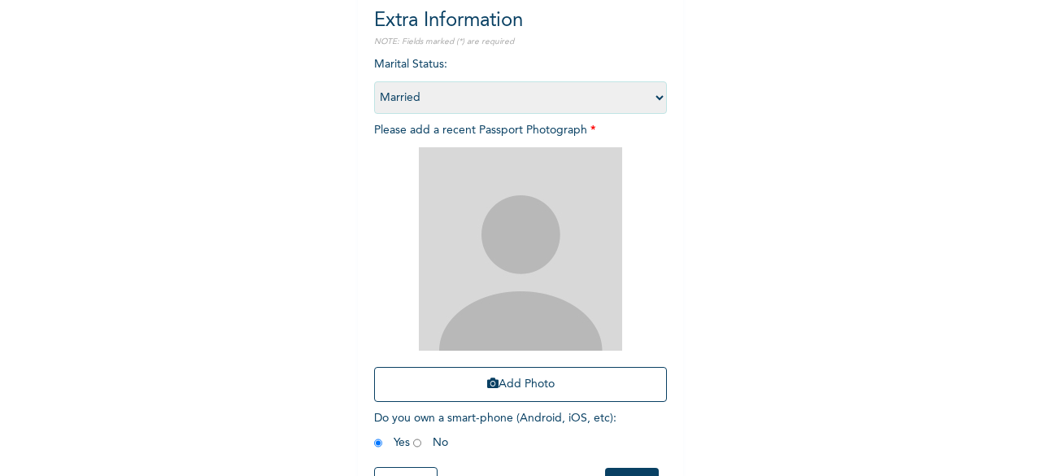
scroll to position [238, 0]
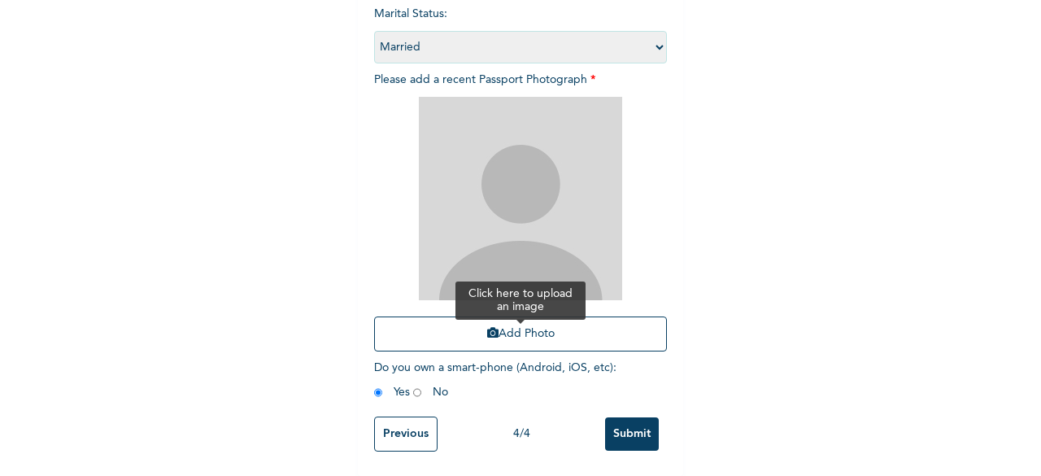
click at [508, 328] on button "Add Photo" at bounding box center [520, 333] width 293 height 35
